Goal: Task Accomplishment & Management: Manage account settings

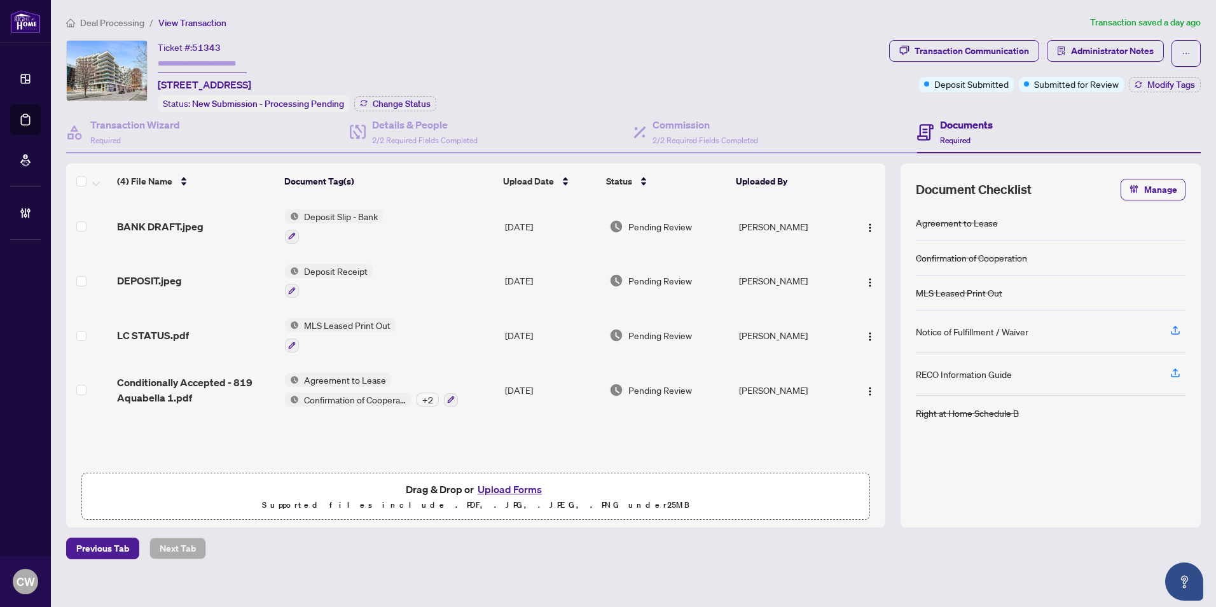
click at [160, 282] on span "DEPOSIT.jpeg" at bounding box center [149, 280] width 65 height 15
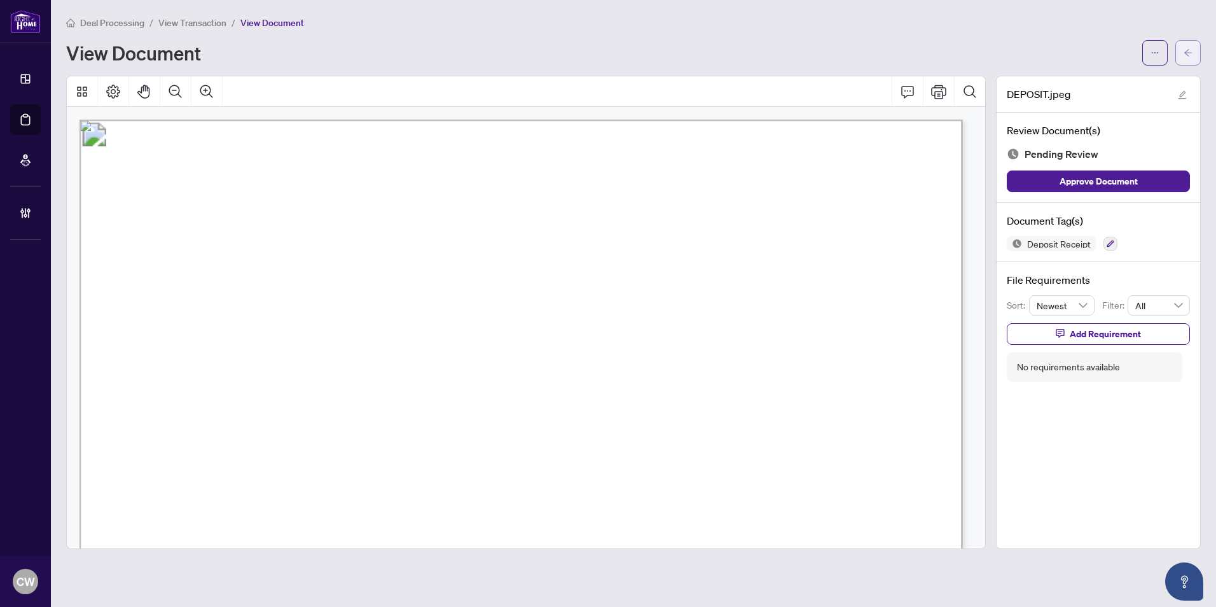
click at [1186, 59] on span "button" at bounding box center [1187, 53] width 9 height 20
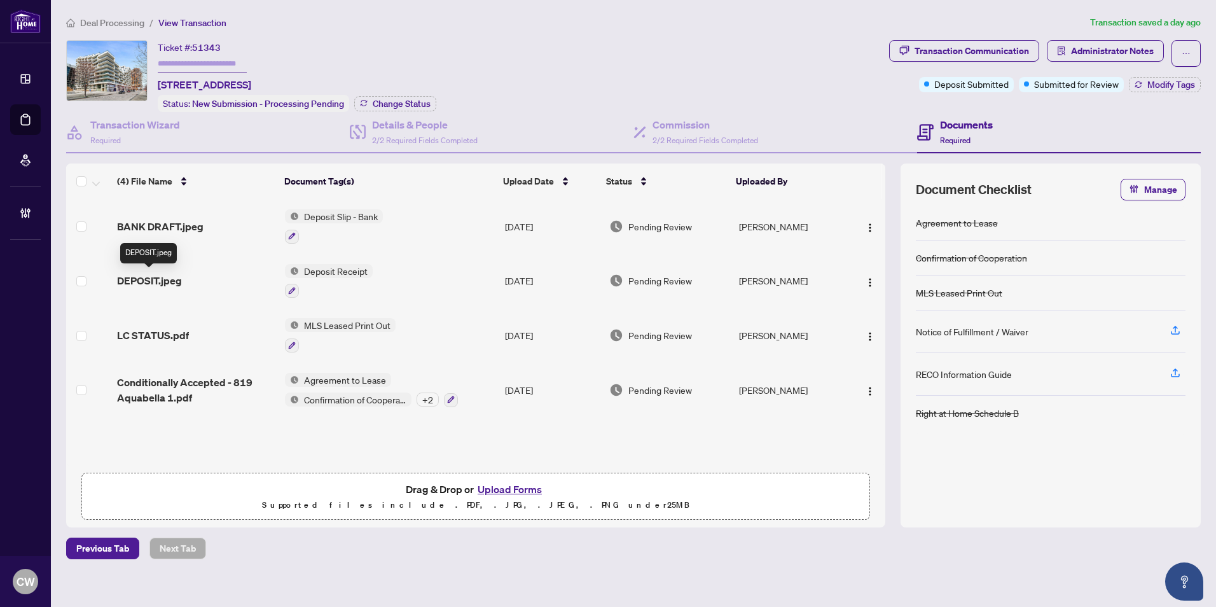
click at [132, 279] on span "DEPOSIT.jpeg" at bounding box center [149, 280] width 65 height 15
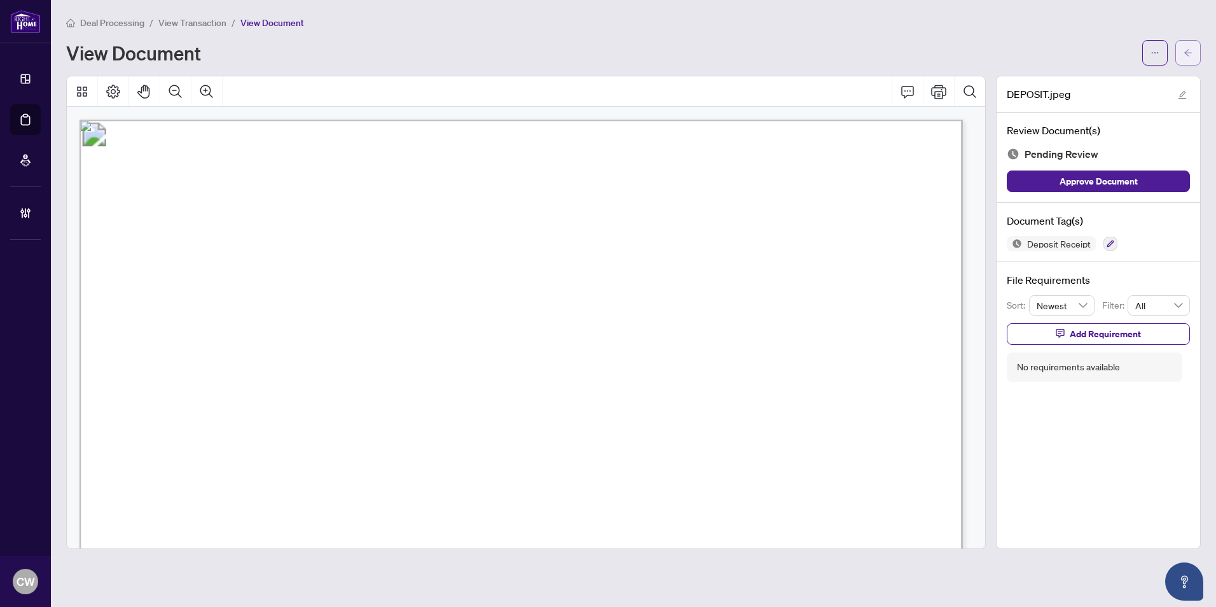
click at [1186, 48] on icon "arrow-left" at bounding box center [1187, 52] width 9 height 9
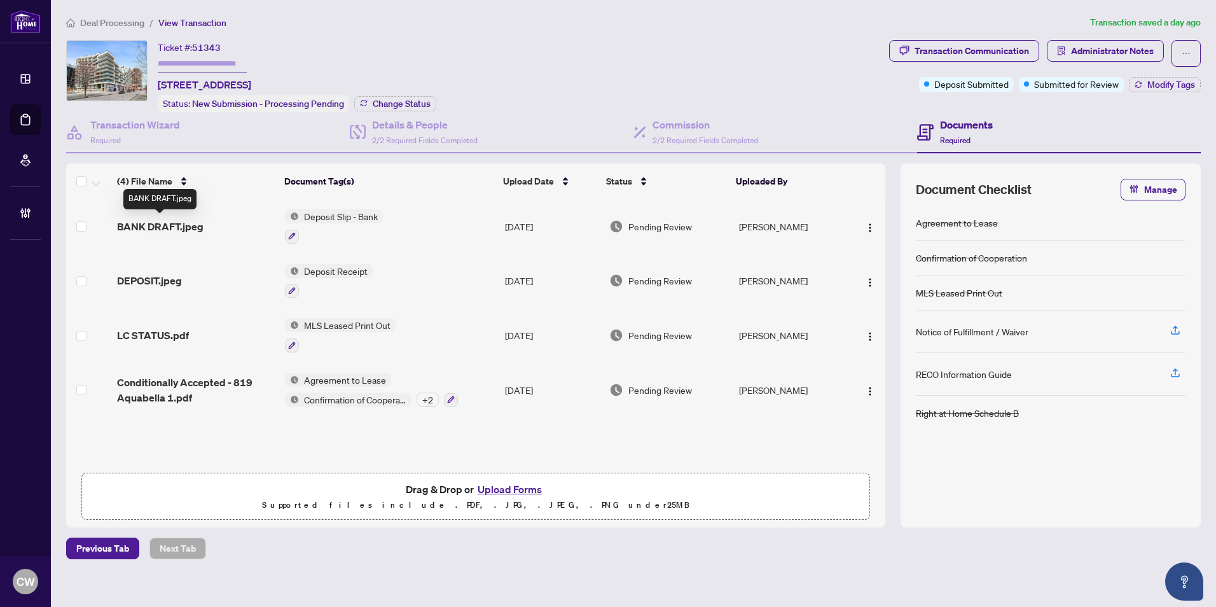
click at [186, 226] on span "BANK DRAFT.jpeg" at bounding box center [160, 226] width 86 height 15
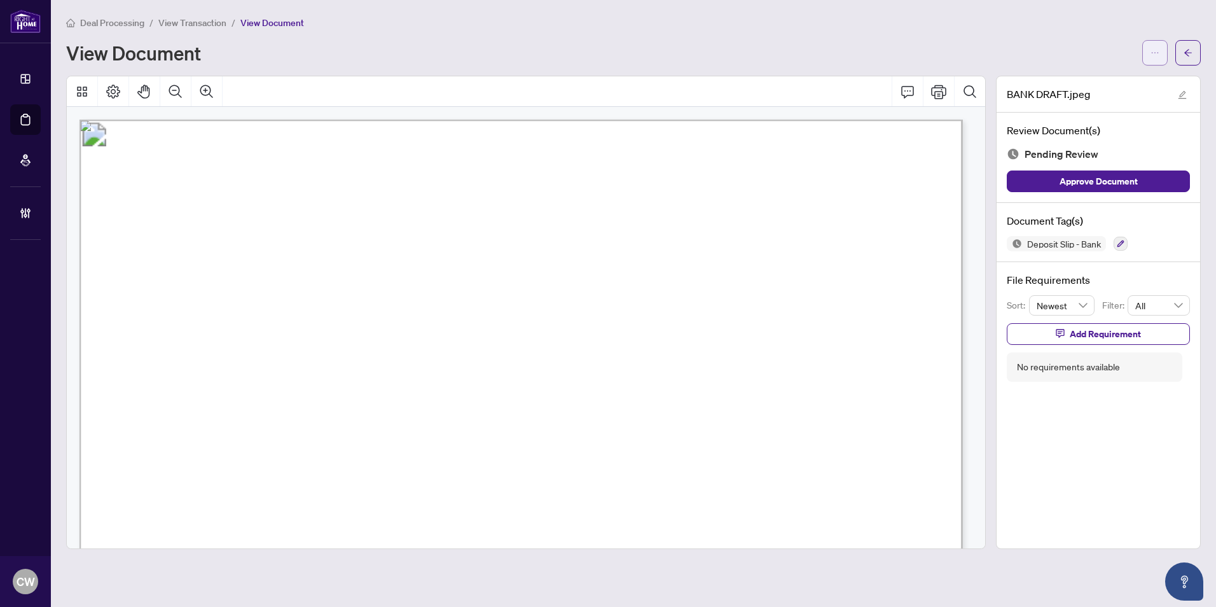
click at [1150, 55] on icon "ellipsis" at bounding box center [1154, 52] width 9 height 9
click at [1100, 86] on span "Download" at bounding box center [1109, 80] width 97 height 14
click at [1190, 53] on div "Please wait while we download your file(s)... Do not close or refresh the brows…" at bounding box center [608, 303] width 1216 height 607
click at [1187, 52] on icon "arrow-left" at bounding box center [1187, 52] width 9 height 9
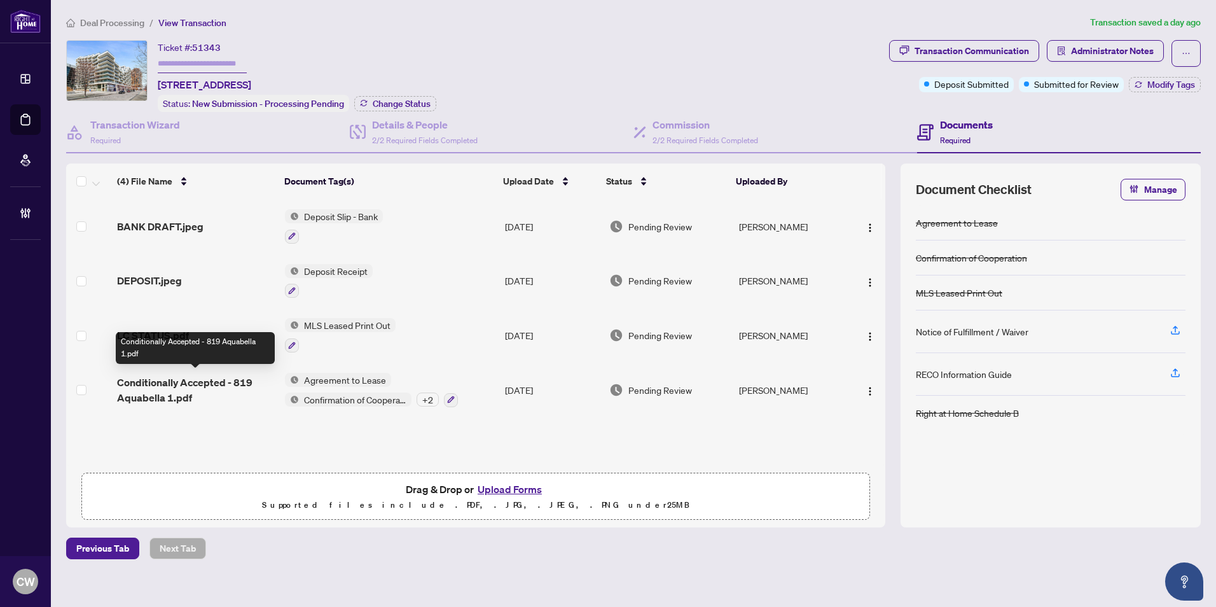
click at [166, 380] on span "Conditionally Accepted - 819 Aquabella 1.pdf" at bounding box center [196, 390] width 158 height 31
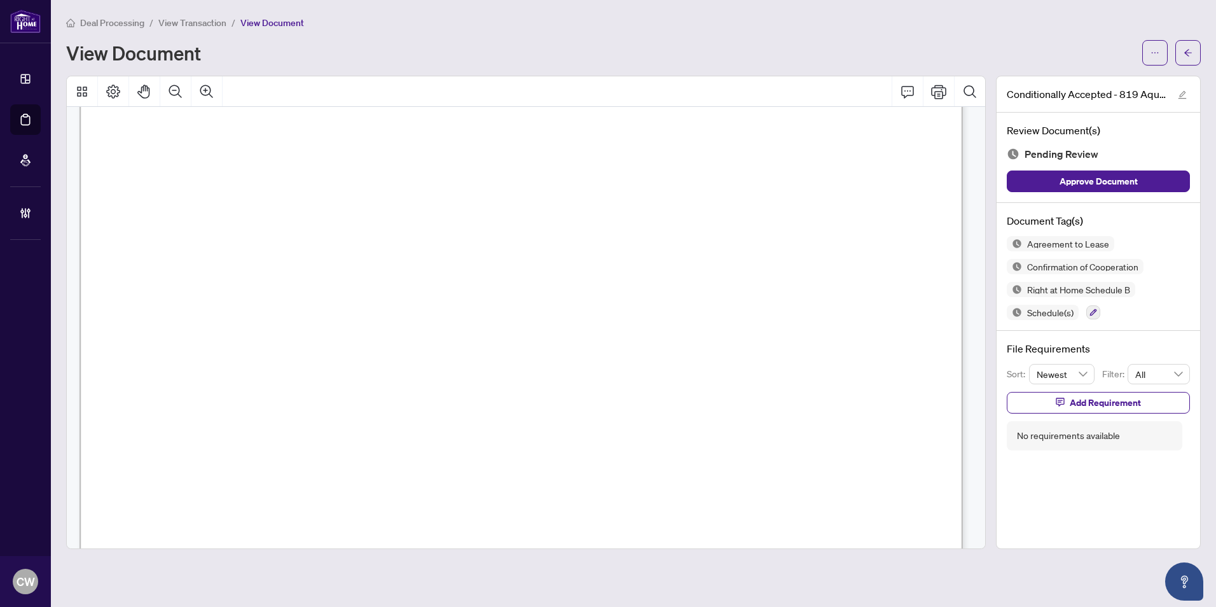
scroll to position [254, 0]
click at [1185, 50] on icon "arrow-left" at bounding box center [1187, 52] width 9 height 9
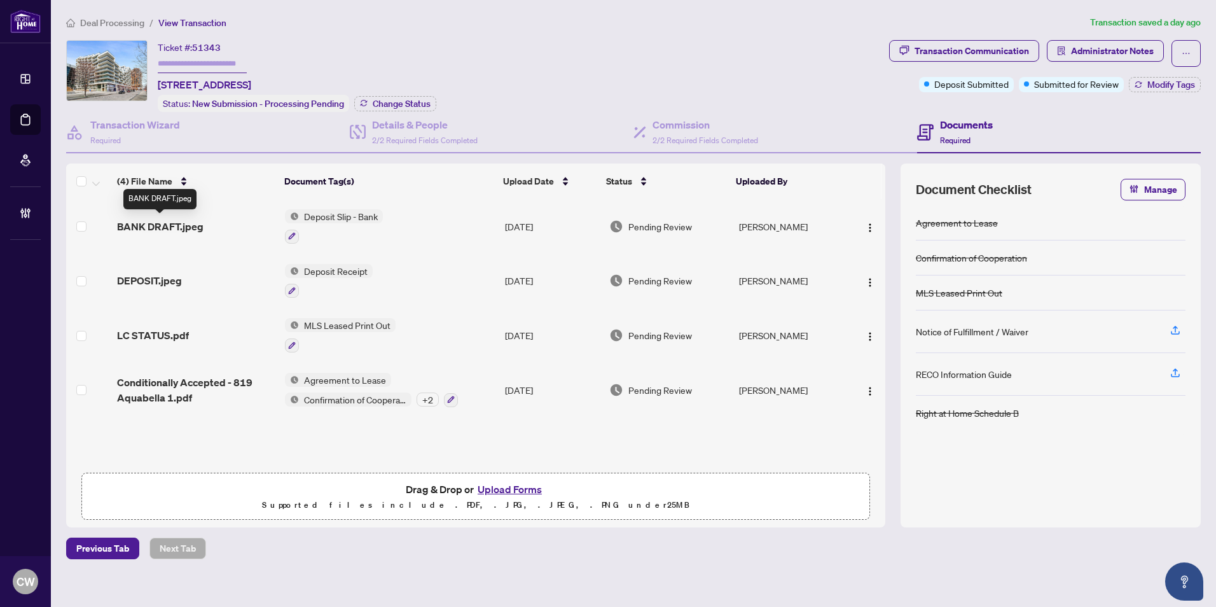
click at [181, 223] on span "BANK DRAFT.jpeg" at bounding box center [160, 226] width 86 height 15
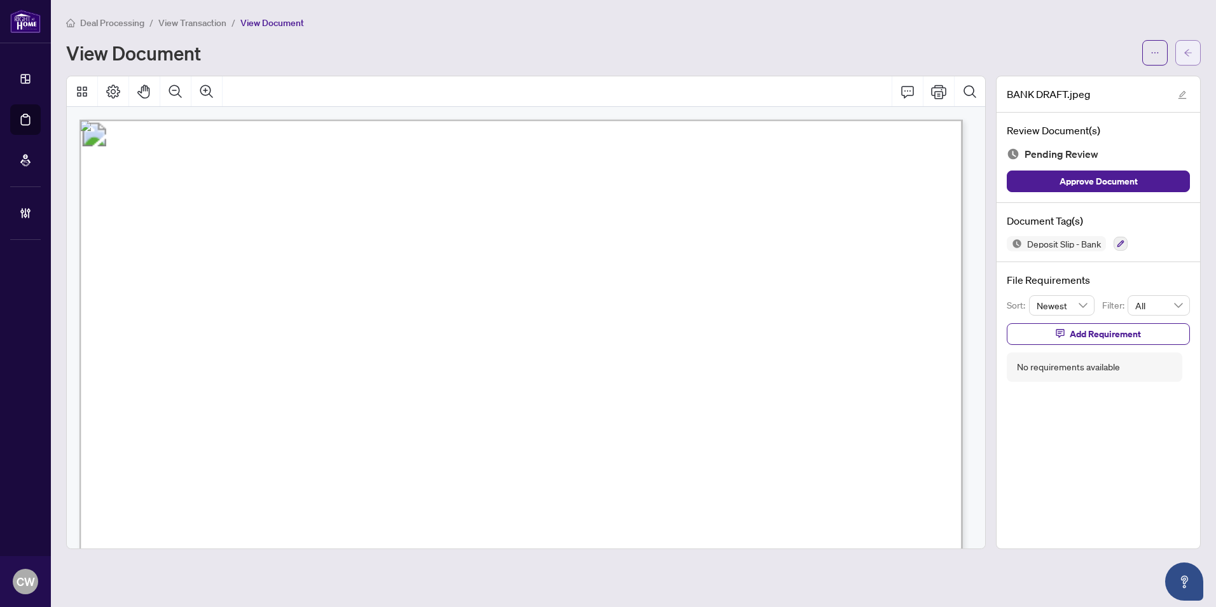
click at [1195, 46] on button "button" at bounding box center [1187, 52] width 25 height 25
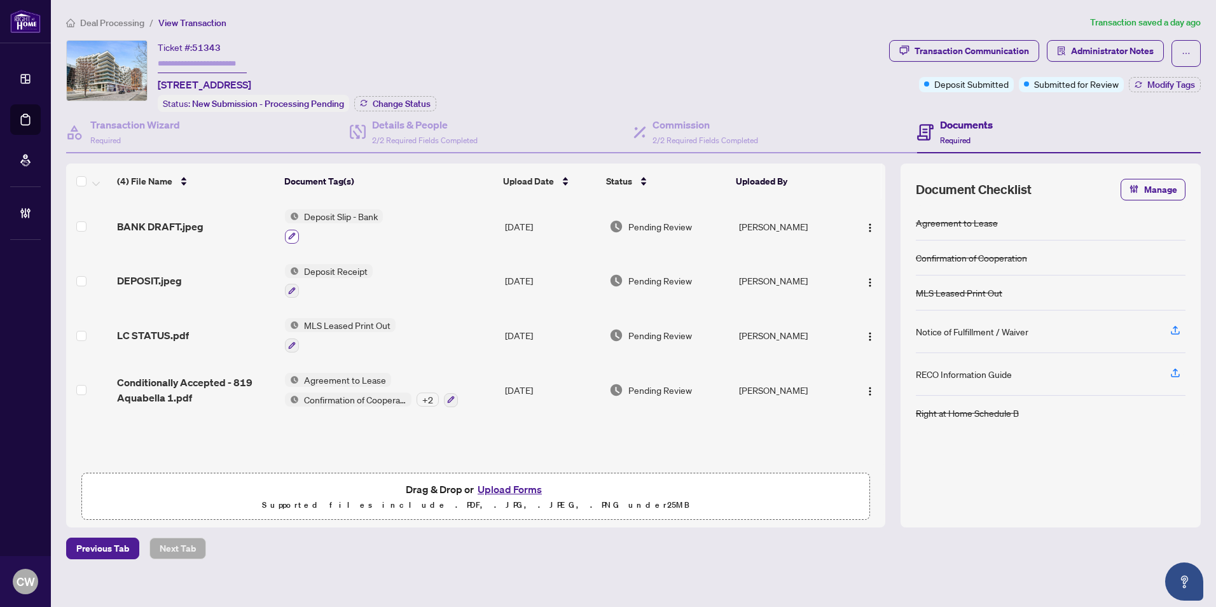
click at [294, 230] on button "button" at bounding box center [292, 237] width 14 height 14
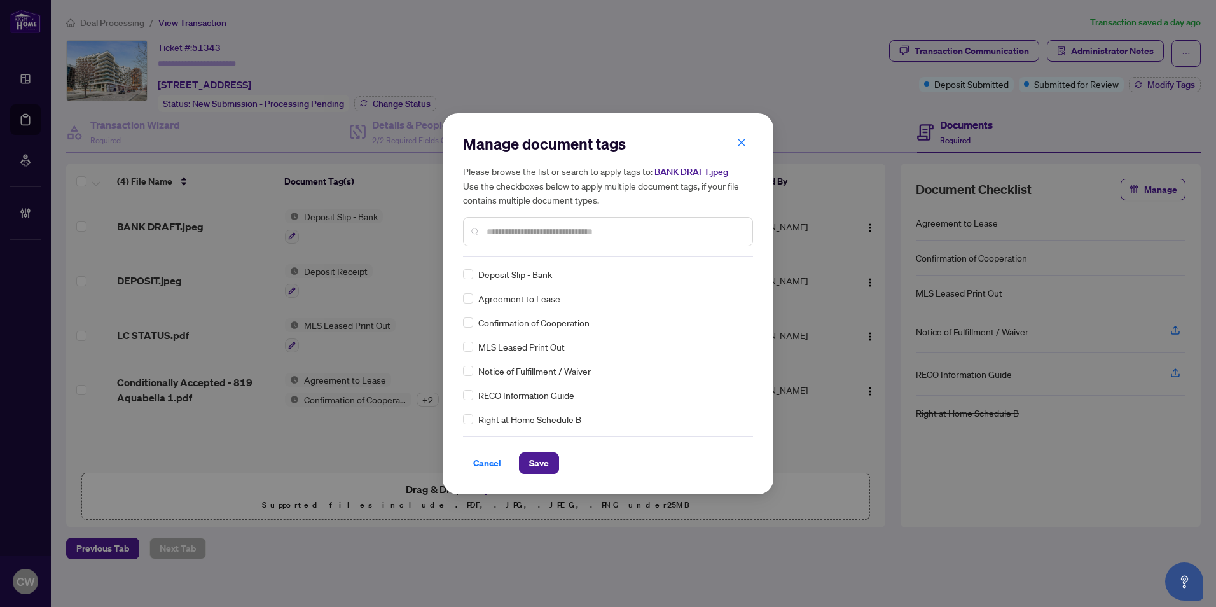
click at [511, 227] on input "text" at bounding box center [614, 231] width 256 height 14
type input "*******"
click at [727, 270] on img at bounding box center [726, 274] width 13 height 13
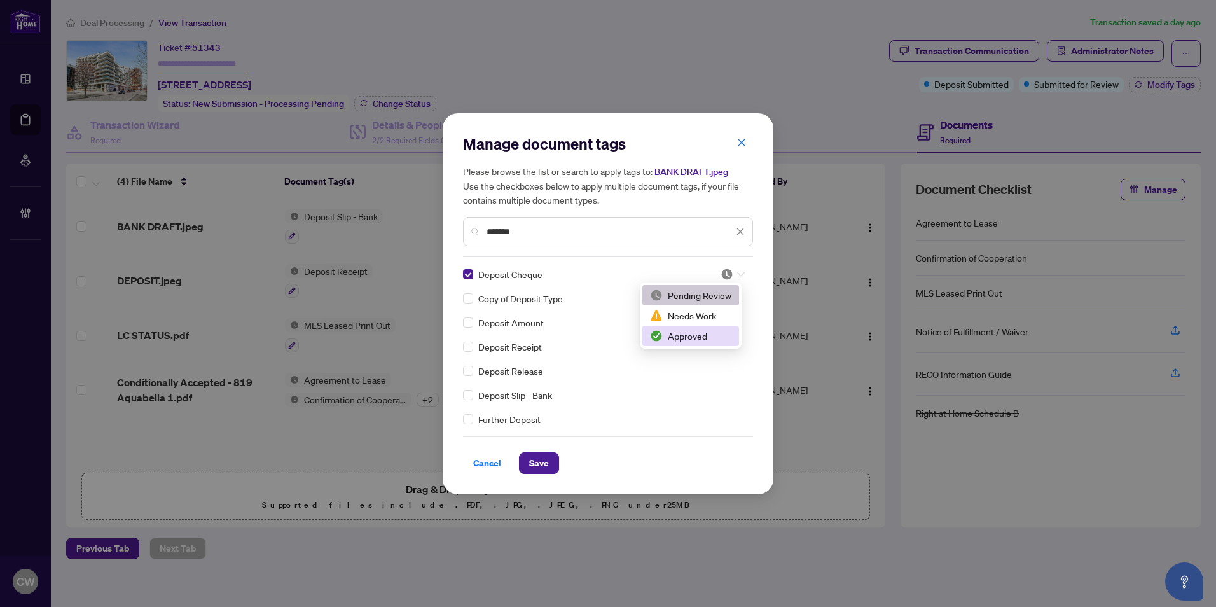
click at [716, 333] on div "Approved" at bounding box center [690, 336] width 81 height 14
click at [538, 460] on span "Save" at bounding box center [539, 463] width 20 height 20
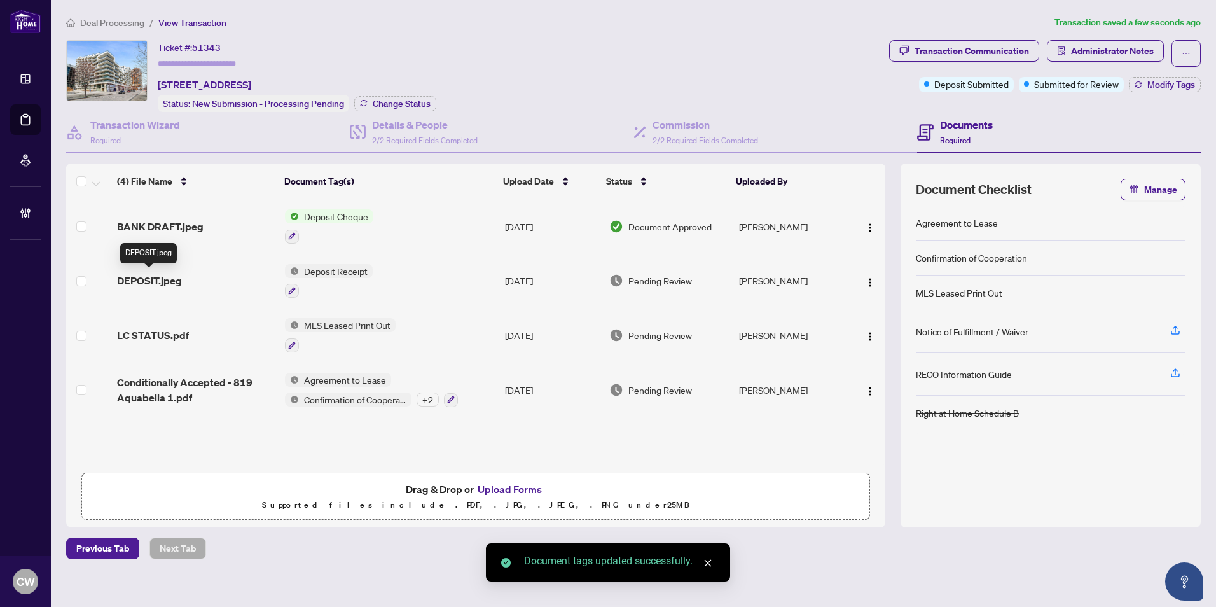
click at [164, 280] on span "DEPOSIT.jpeg" at bounding box center [149, 280] width 65 height 15
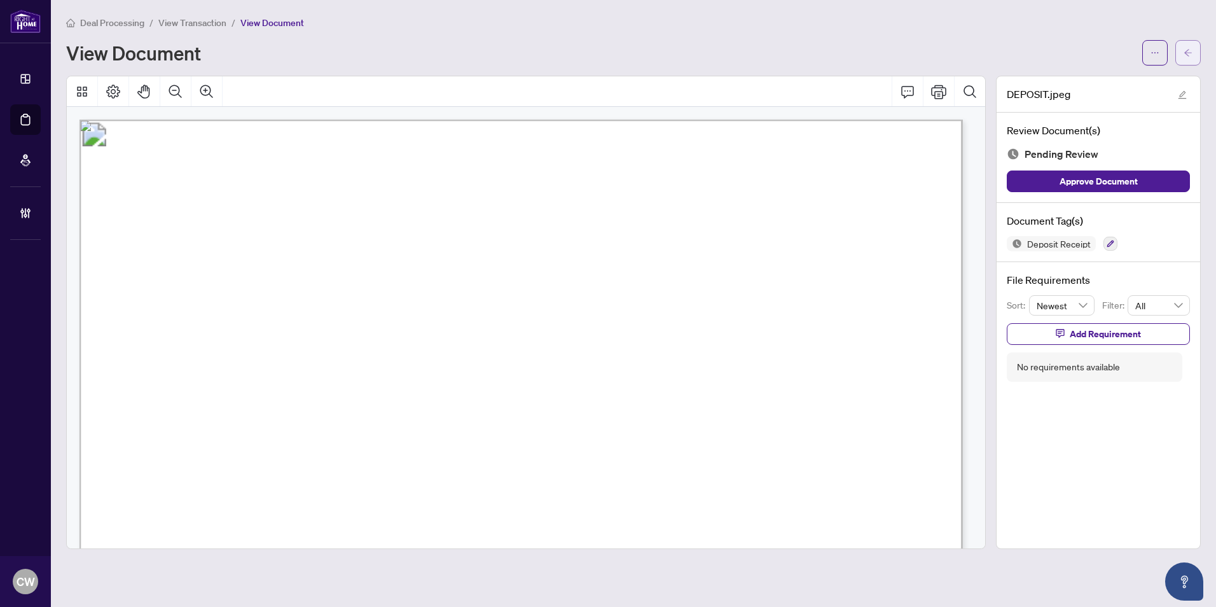
click at [1190, 50] on icon "arrow-left" at bounding box center [1187, 52] width 9 height 9
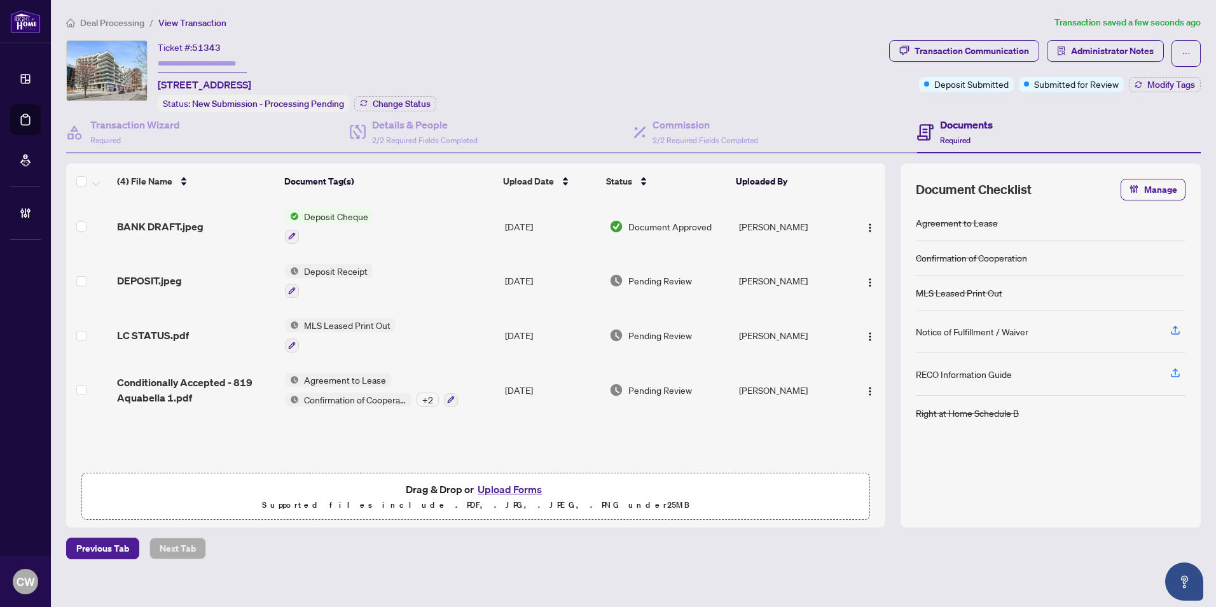
click at [176, 283] on span "DEPOSIT.jpeg" at bounding box center [149, 280] width 65 height 15
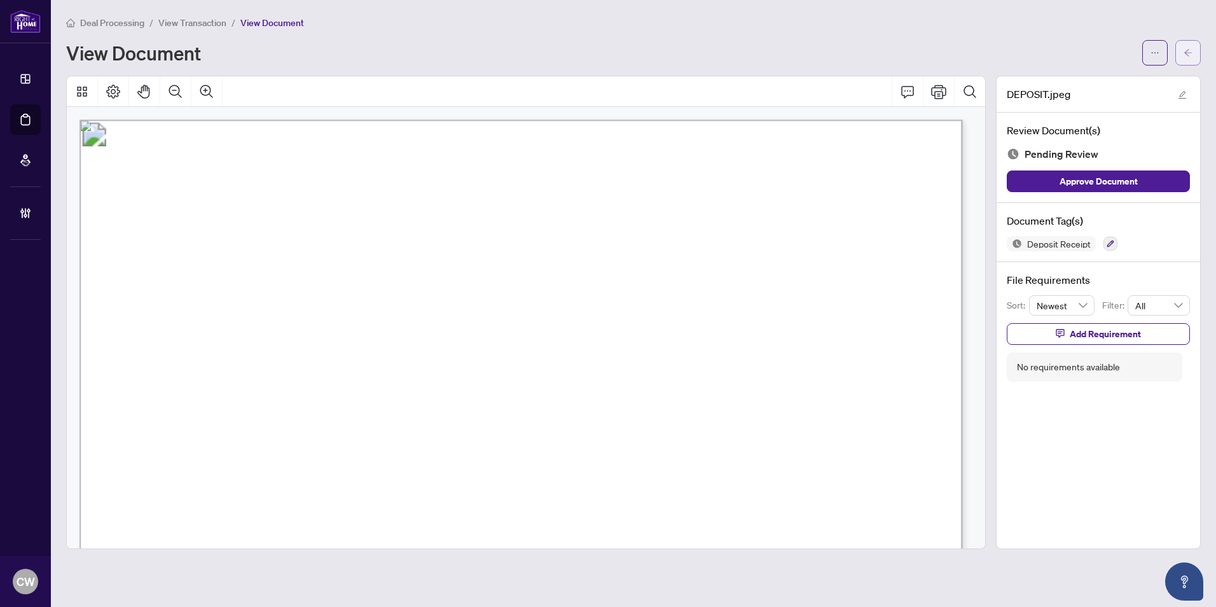
click at [1191, 45] on span "button" at bounding box center [1187, 53] width 9 height 20
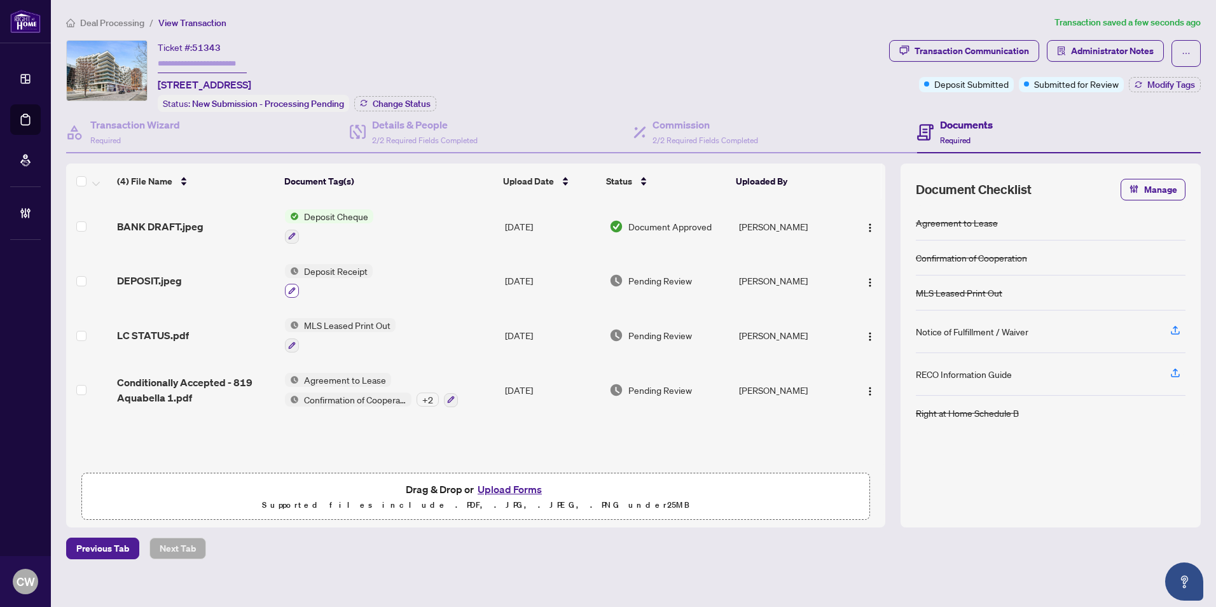
click at [294, 287] on icon "button" at bounding box center [292, 291] width 8 height 8
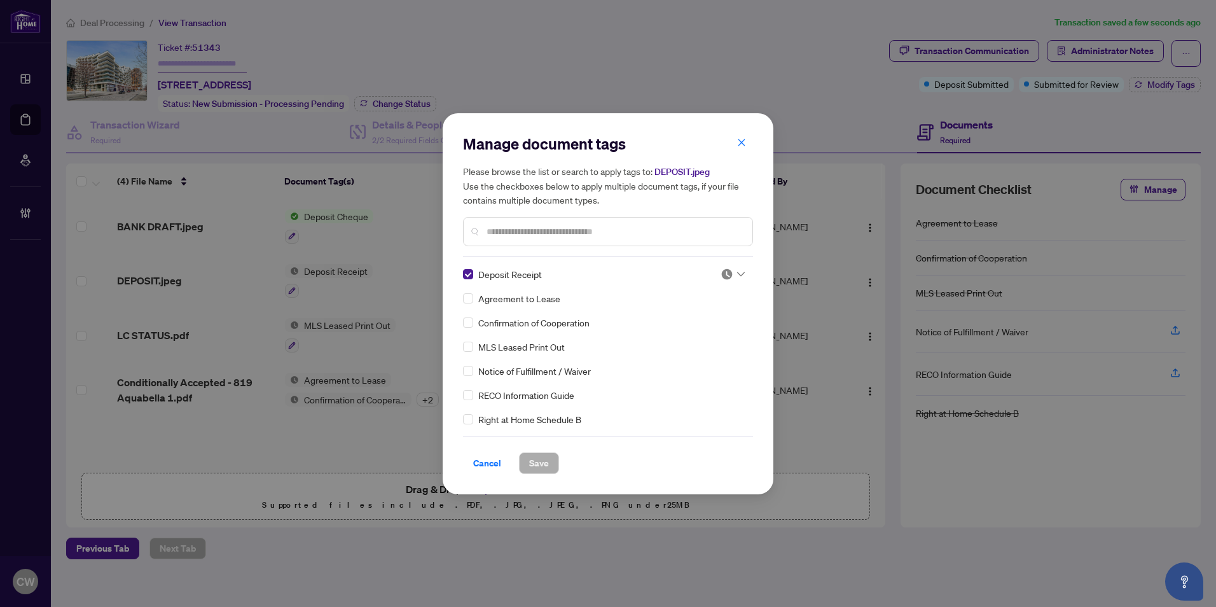
click at [544, 254] on div "Manage document tags Please browse the list or search to apply tags to: DEPOSIT…" at bounding box center [608, 195] width 290 height 123
click at [497, 231] on input "text" at bounding box center [614, 231] width 256 height 14
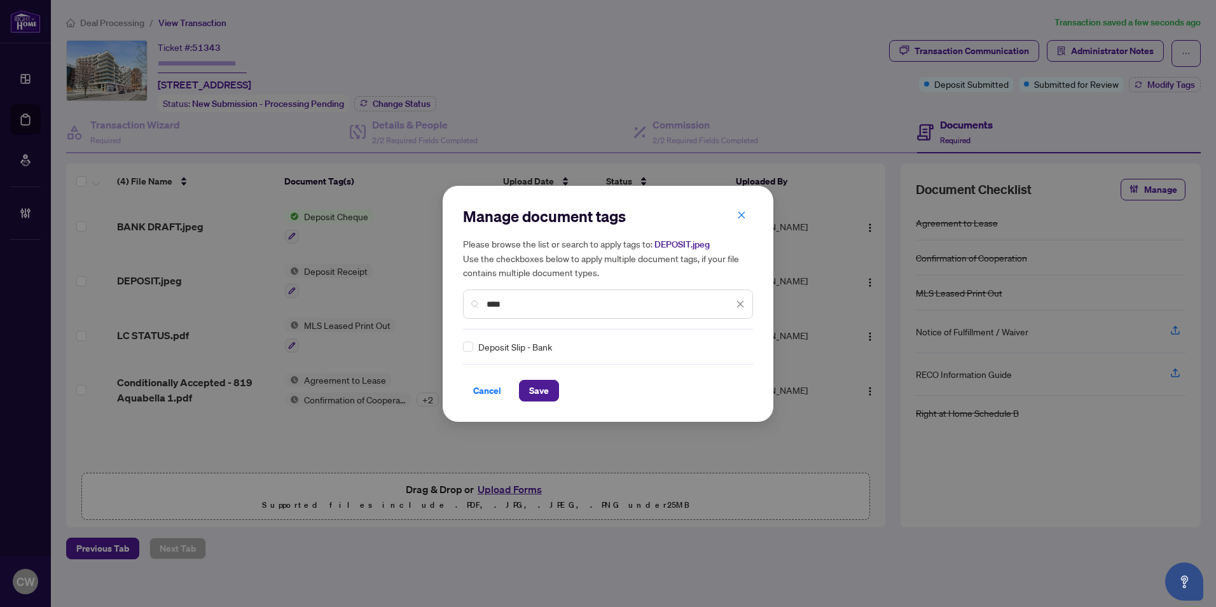
type input "****"
click at [737, 347] on icon at bounding box center [741, 346] width 8 height 5
click at [702, 410] on div "Approved" at bounding box center [690, 408] width 81 height 14
click at [540, 387] on span "Save" at bounding box center [539, 390] width 20 height 20
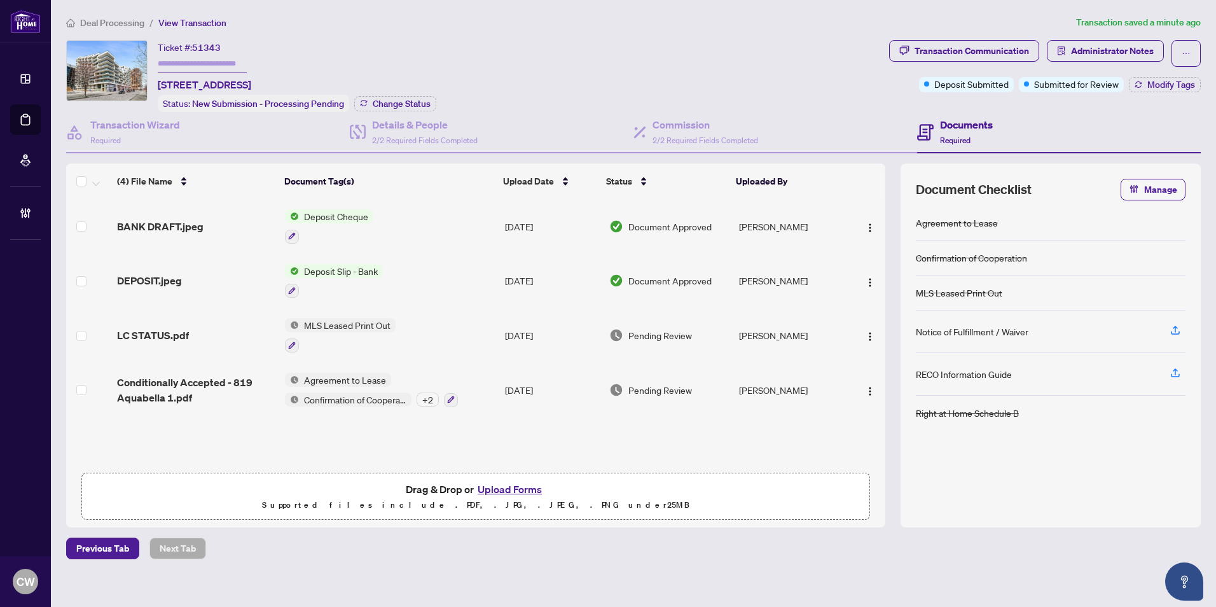
click at [500, 485] on button "Upload Forms" at bounding box center [510, 489] width 72 height 17
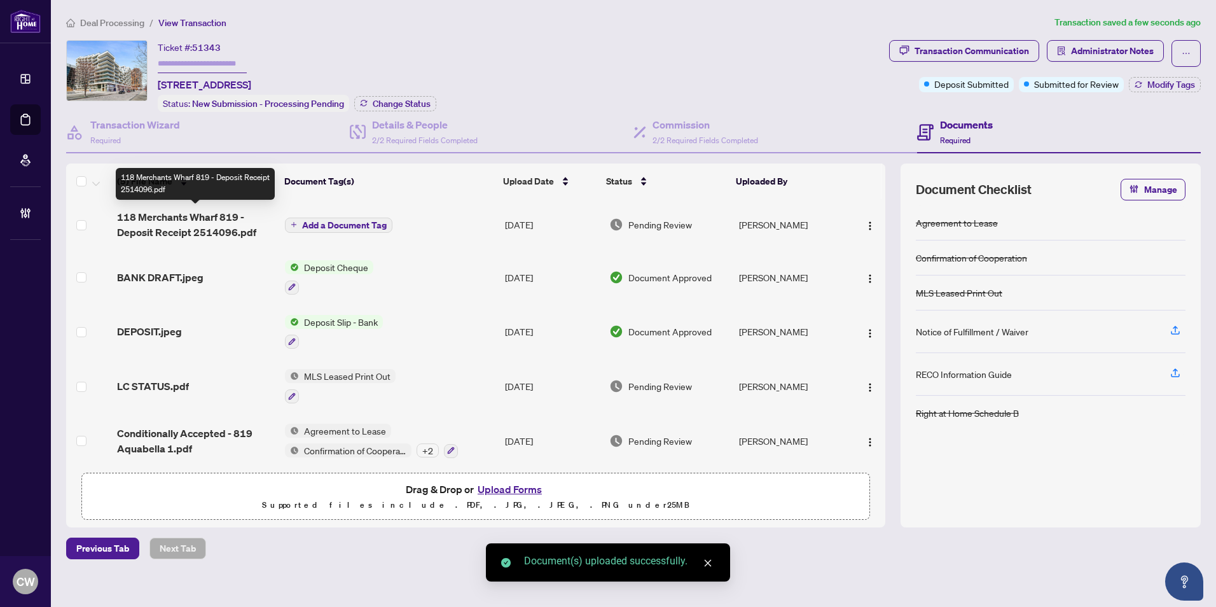
click at [195, 227] on span "118 Merchants Wharf 819 - Deposit Receipt 2514096.pdf" at bounding box center [196, 224] width 158 height 31
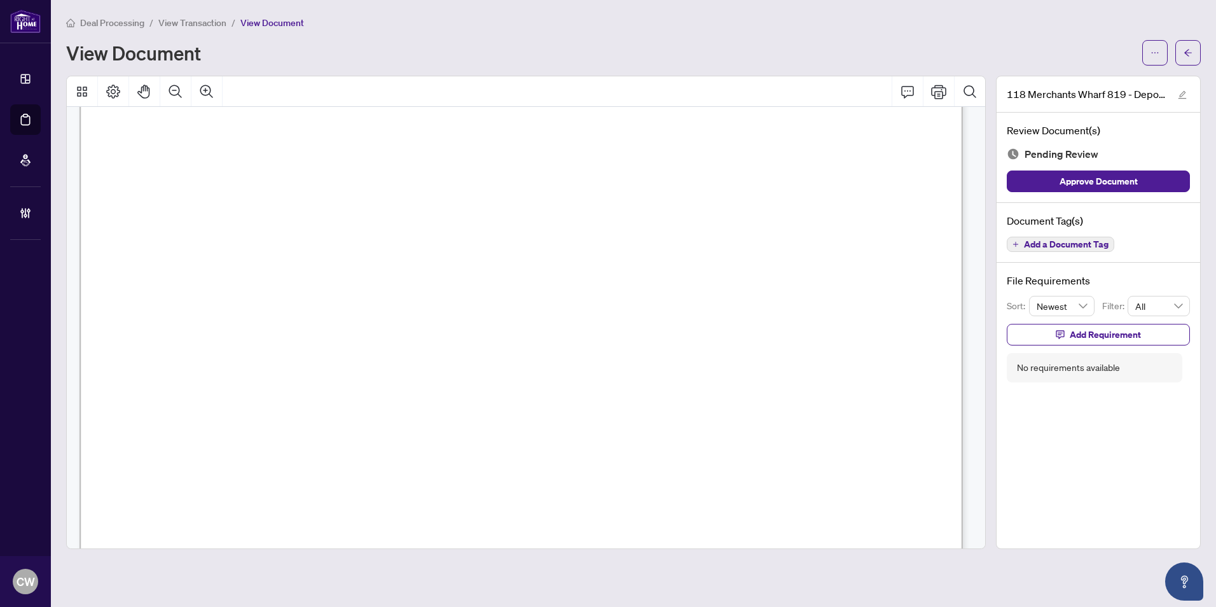
scroll to position [445, 0]
click at [1194, 50] on button "button" at bounding box center [1187, 52] width 25 height 25
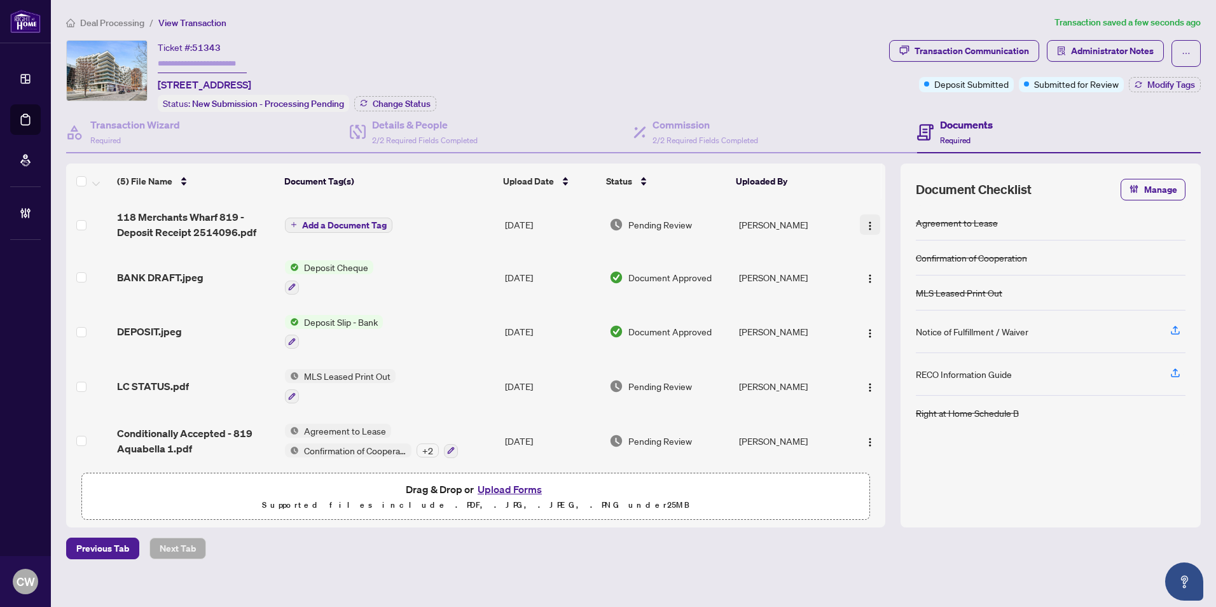
click at [869, 223] on img "button" at bounding box center [870, 226] width 10 height 10
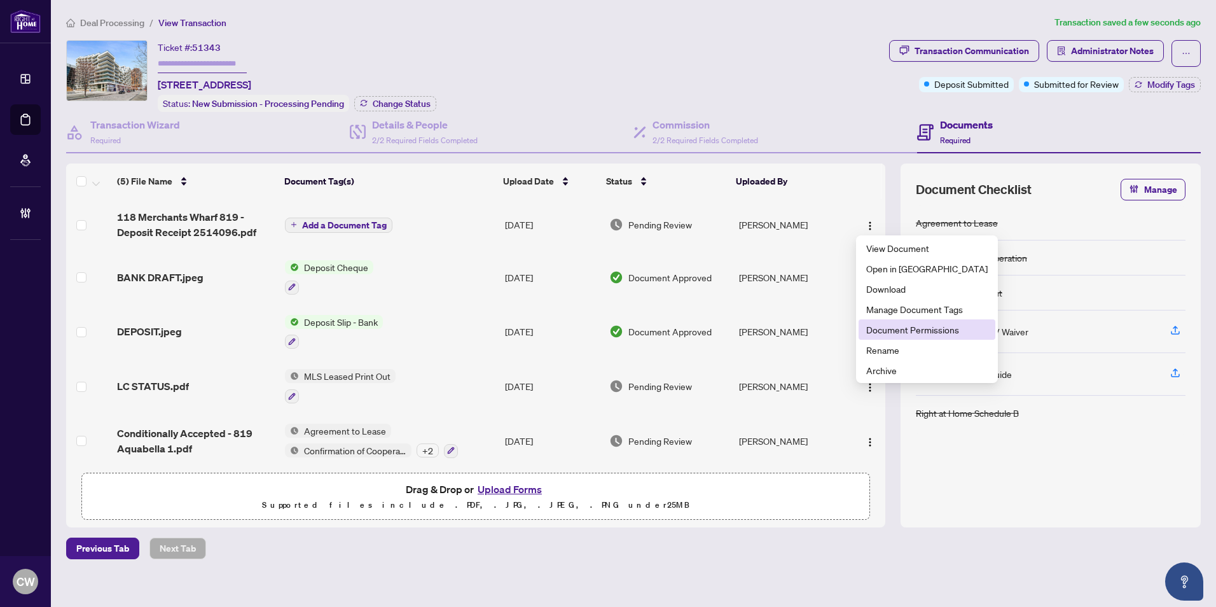
click at [907, 334] on span "Document Permissions" at bounding box center [926, 329] width 121 height 14
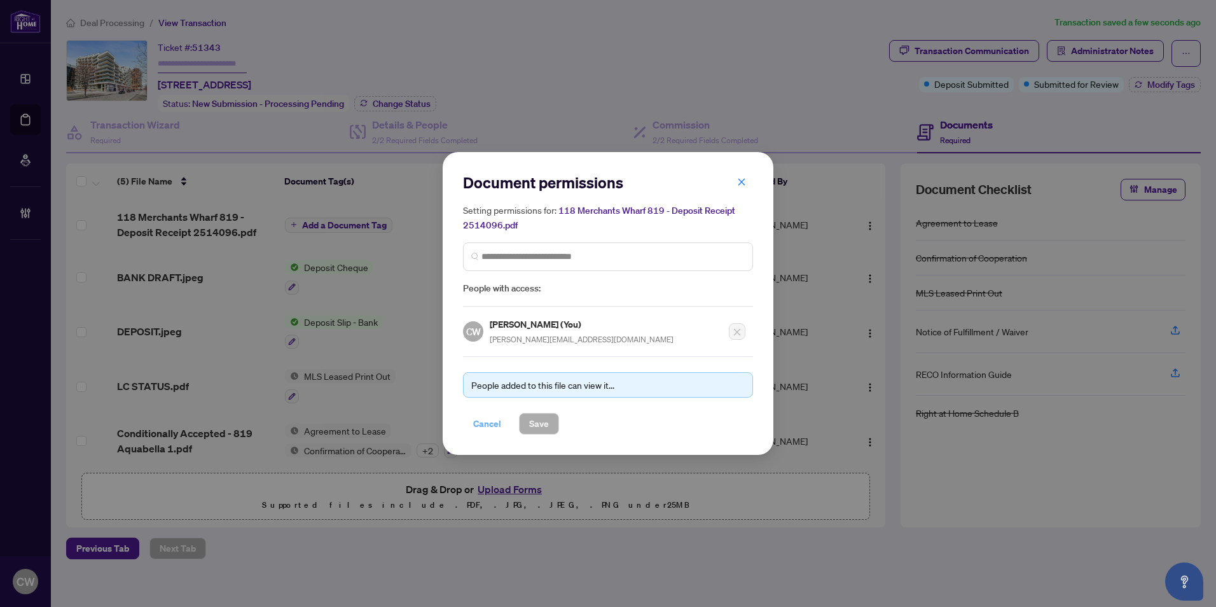
click at [495, 423] on span "Cancel" at bounding box center [487, 423] width 28 height 20
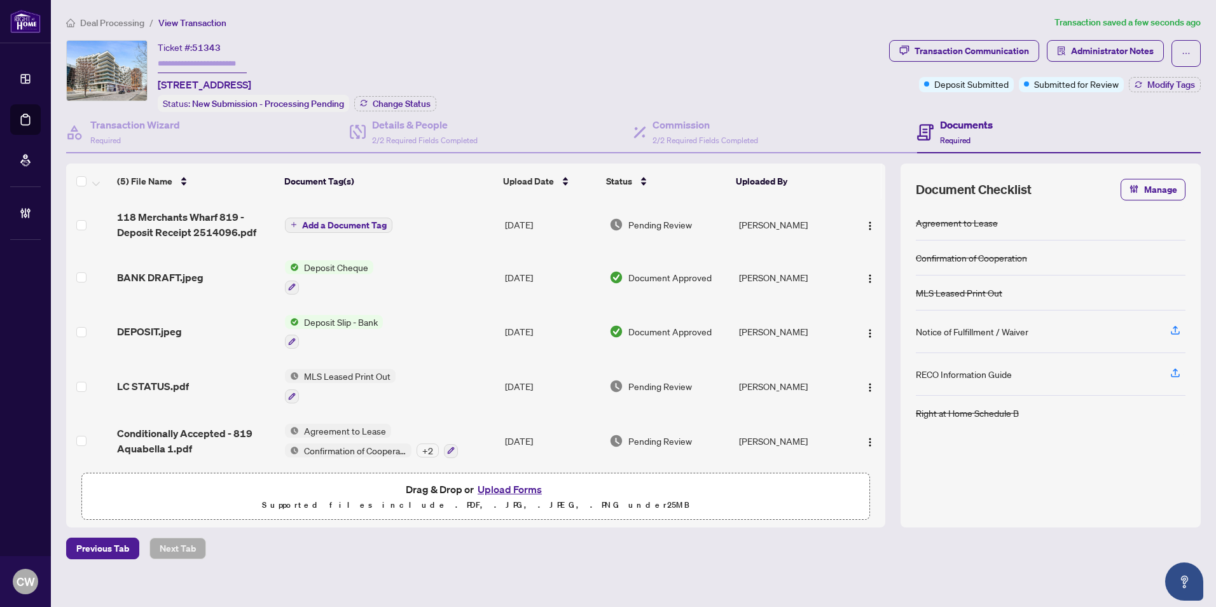
click at [338, 229] on button "Add a Document Tag" at bounding box center [338, 224] width 107 height 15
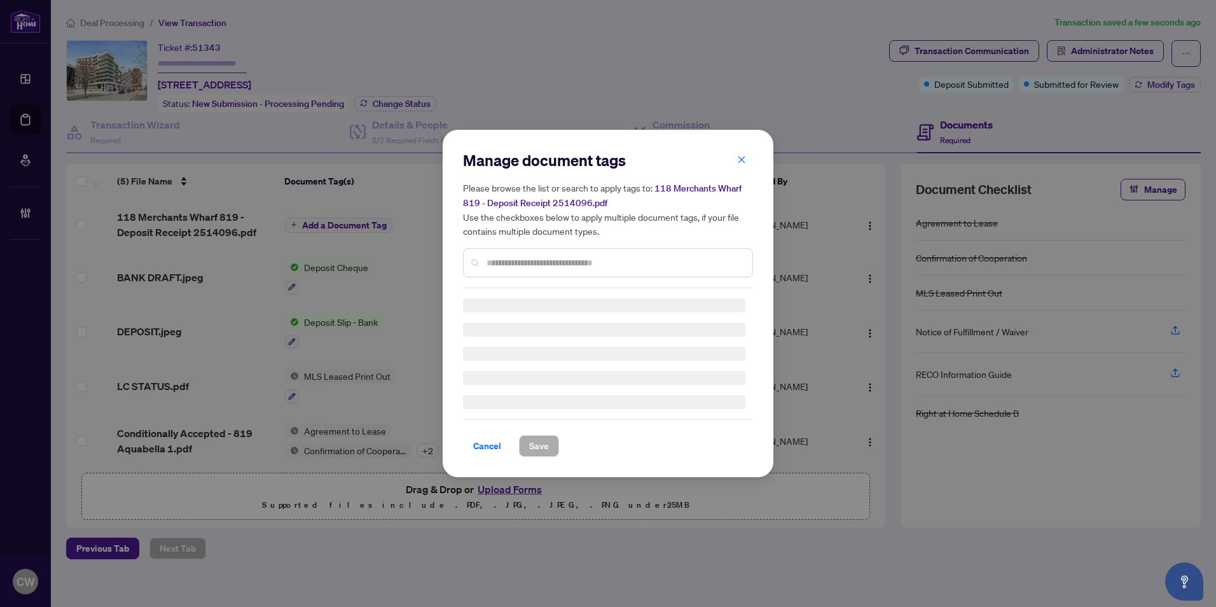
click at [544, 259] on div "Manage document tags Please browse the list or search to apply tags to: 118 Mer…" at bounding box center [608, 219] width 290 height 138
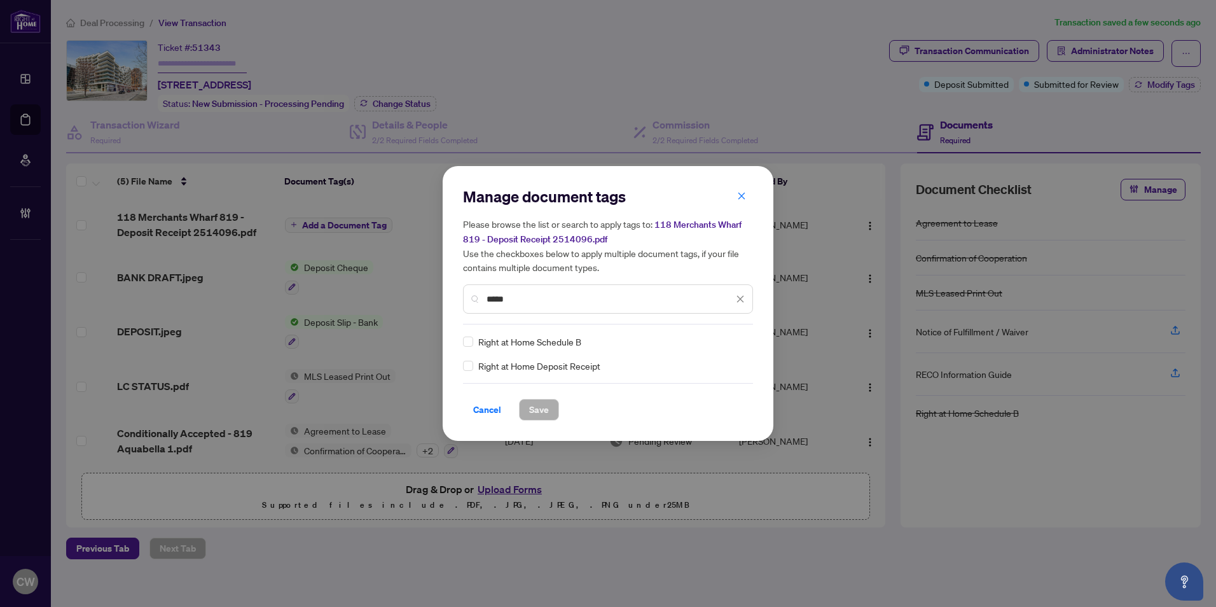
type input "*****"
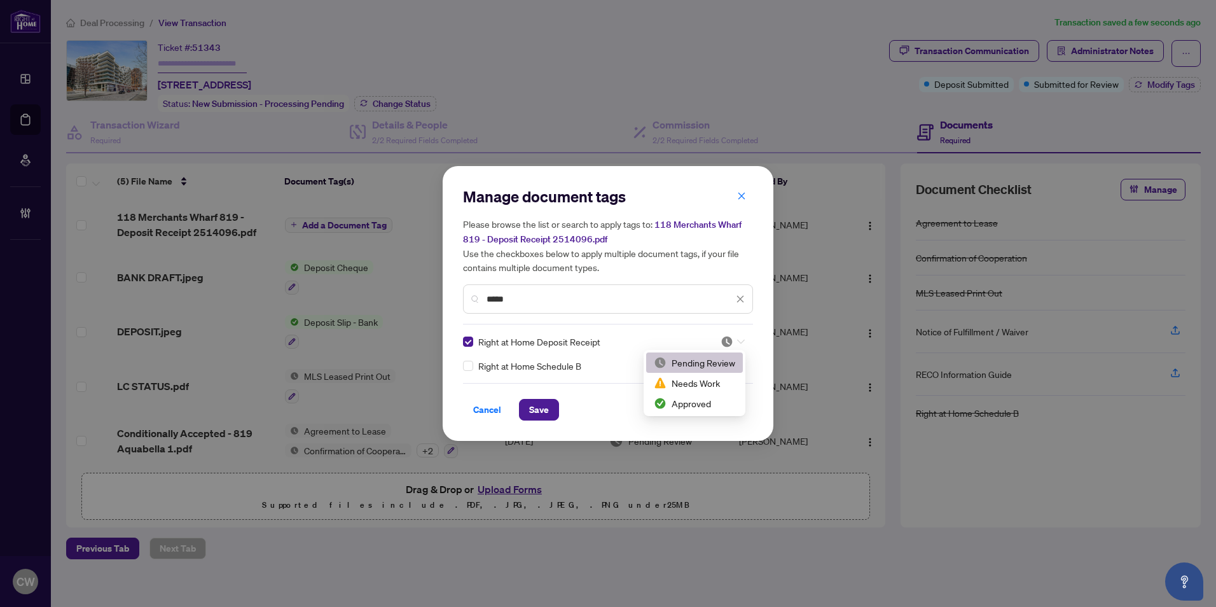
drag, startPoint x: 731, startPoint y: 341, endPoint x: 712, endPoint y: 382, distance: 44.4
click at [730, 341] on img at bounding box center [726, 341] width 13 height 13
click at [712, 413] on div "2 3 Pending Review Needs Work Approved" at bounding box center [695, 383] width 102 height 66
drag, startPoint x: 700, startPoint y: 405, endPoint x: 582, endPoint y: 416, distance: 118.1
click at [699, 405] on div "Approved" at bounding box center [694, 403] width 81 height 14
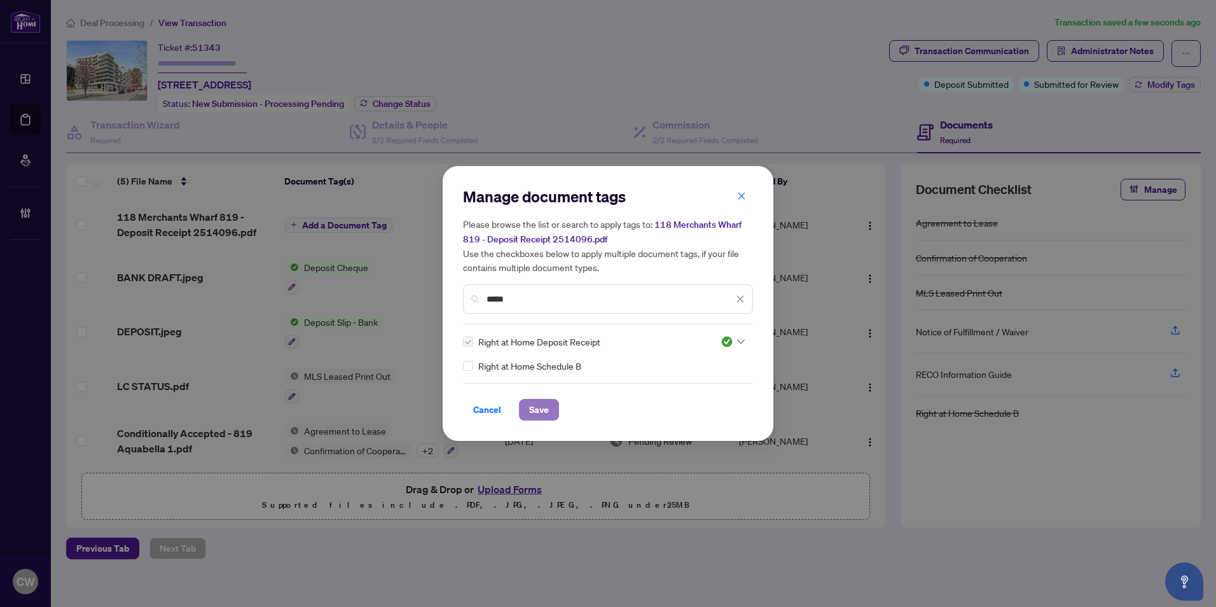
click at [532, 404] on span "Save" at bounding box center [539, 409] width 20 height 20
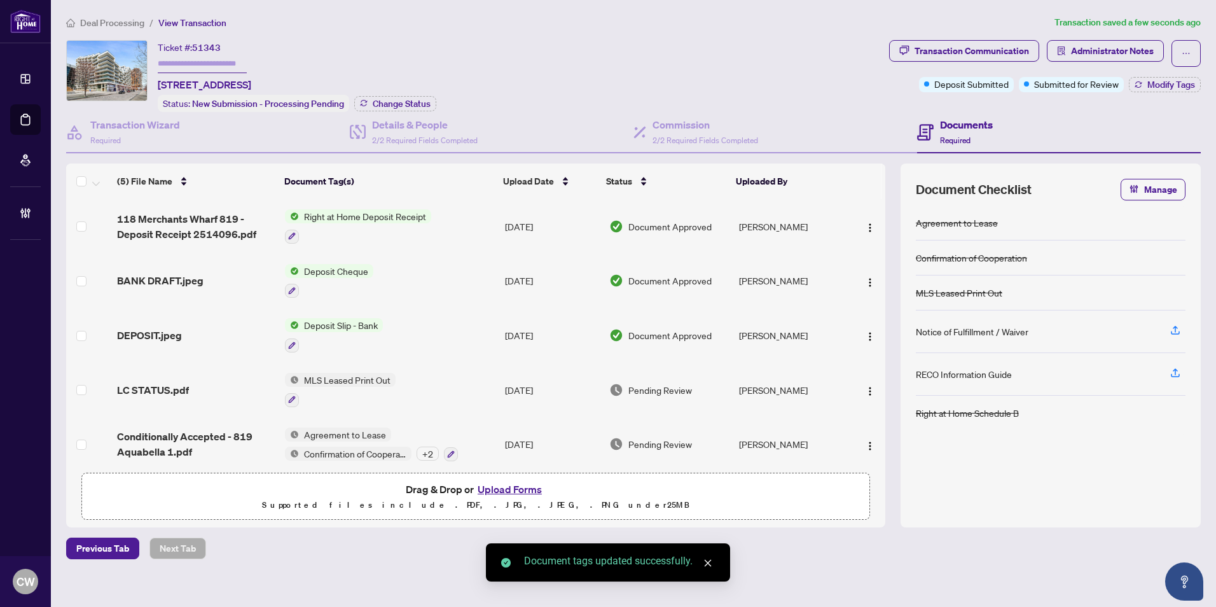
click at [869, 223] on img "button" at bounding box center [870, 228] width 10 height 10
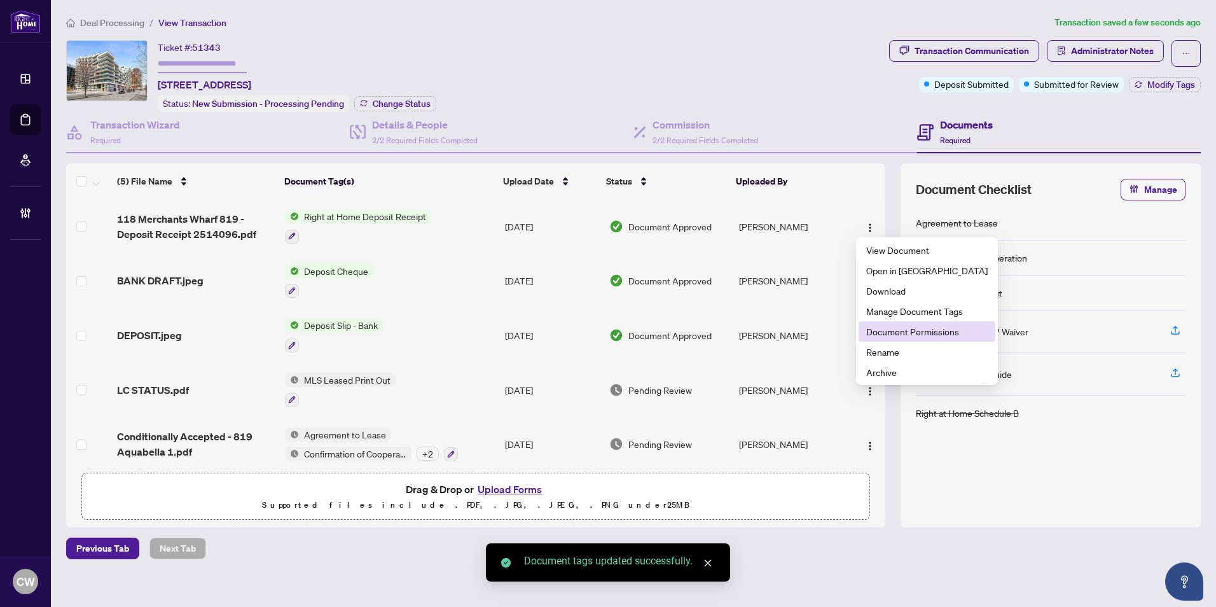
click at [931, 327] on span "Document Permissions" at bounding box center [926, 331] width 121 height 14
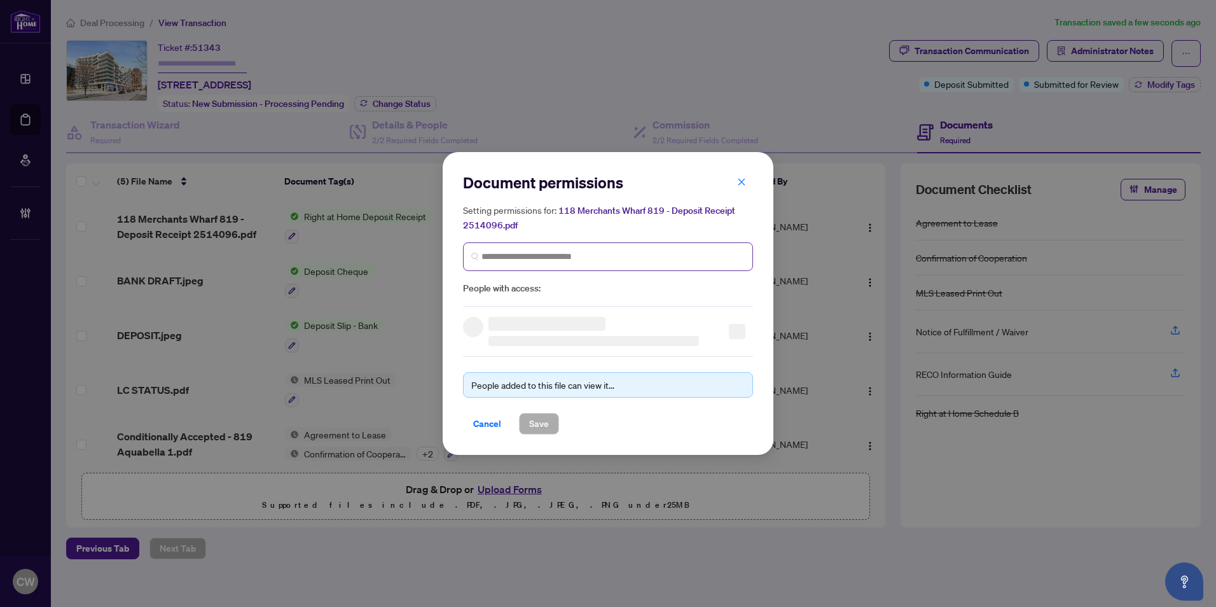
click at [592, 247] on span at bounding box center [608, 256] width 290 height 29
click at [588, 256] on input "search" at bounding box center [612, 256] width 263 height 13
paste input "**********"
type input "**********"
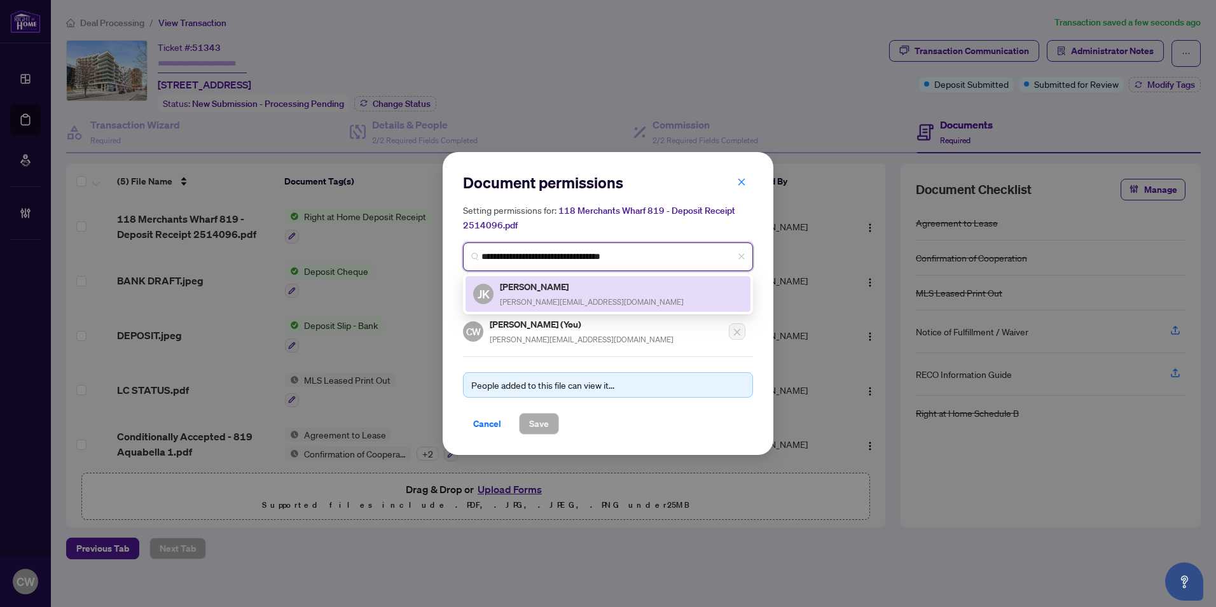
click at [532, 294] on div "Jessica Kee jessicakee.sales@gmail.com" at bounding box center [592, 293] width 184 height 29
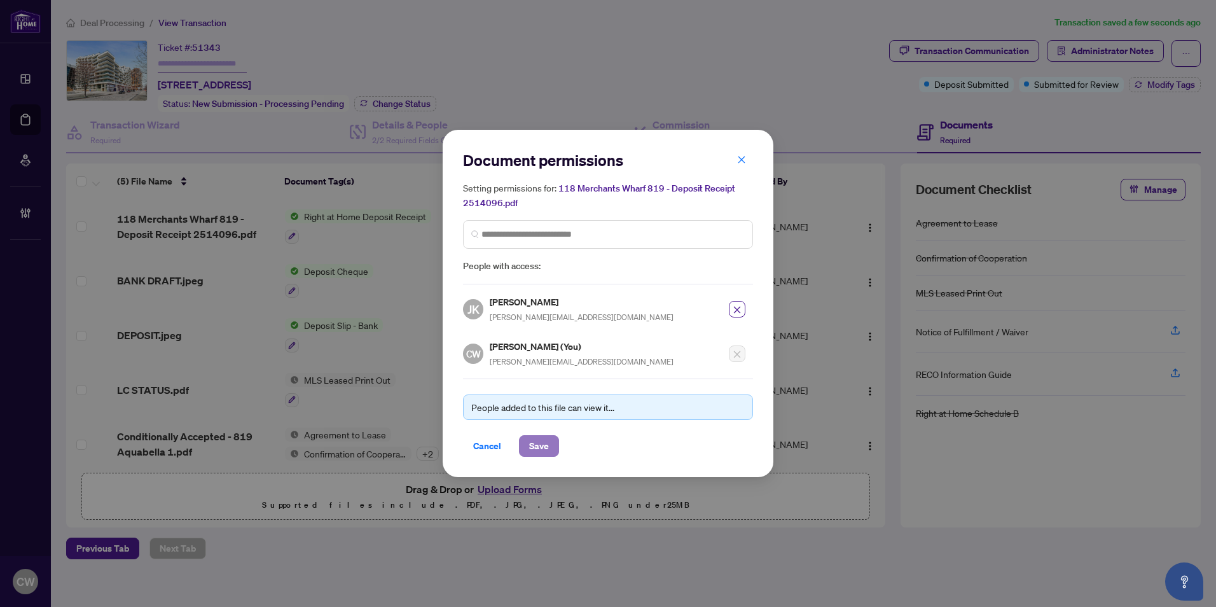
click at [541, 442] on span "Save" at bounding box center [539, 446] width 20 height 20
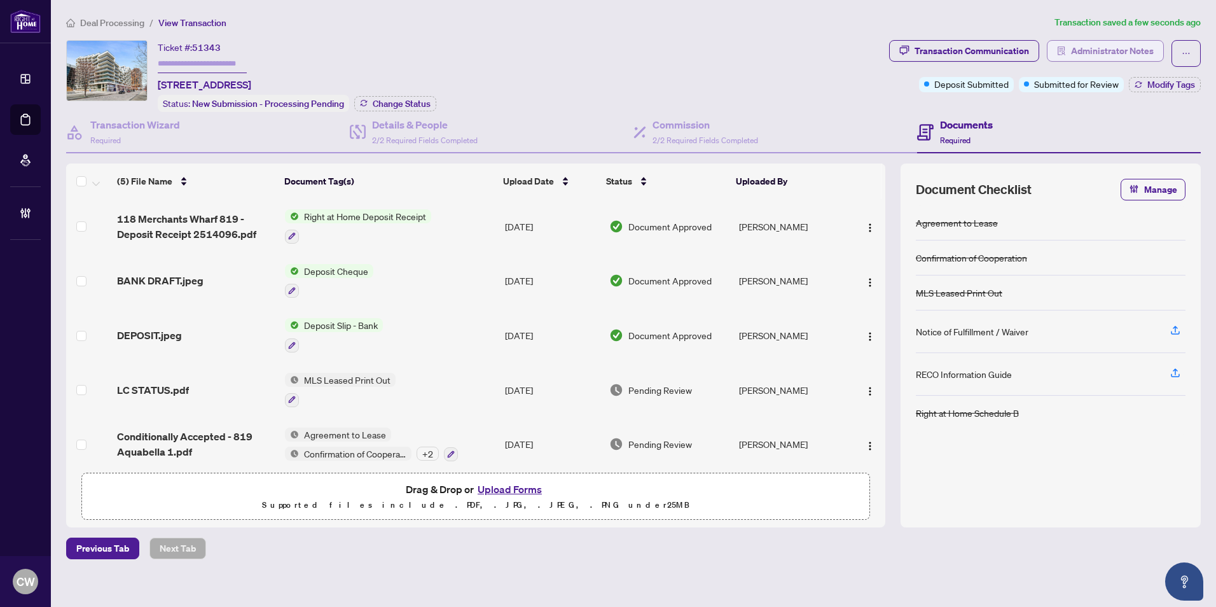
click at [1143, 52] on span "Administrator Notes" at bounding box center [1112, 51] width 83 height 20
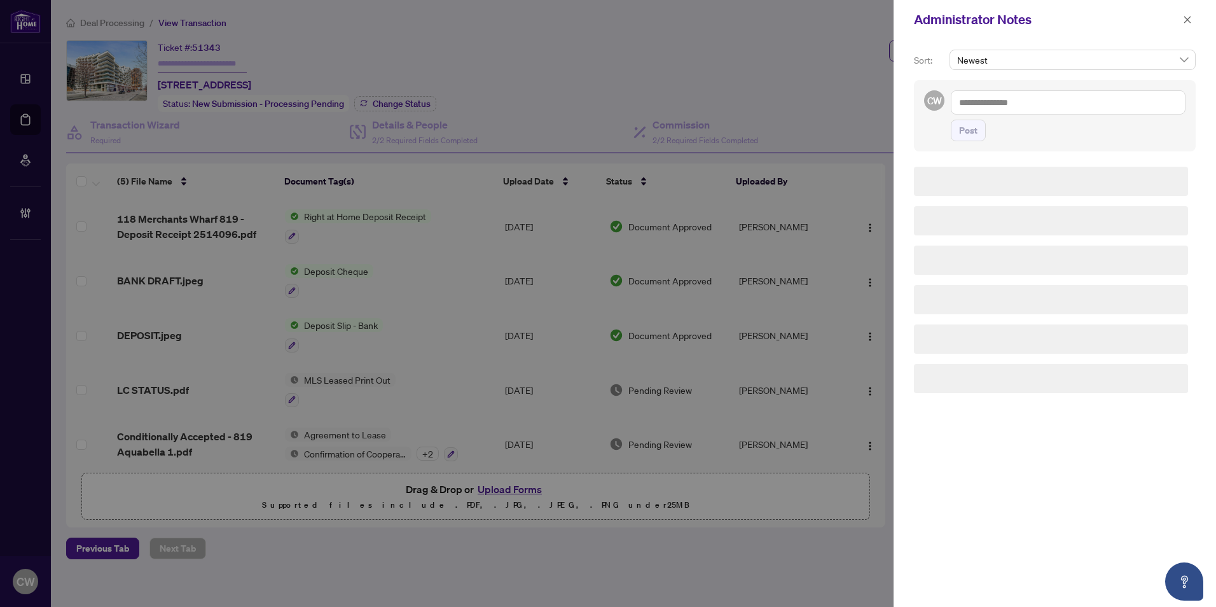
click at [1059, 102] on textarea at bounding box center [1068, 102] width 235 height 24
paste textarea "**********"
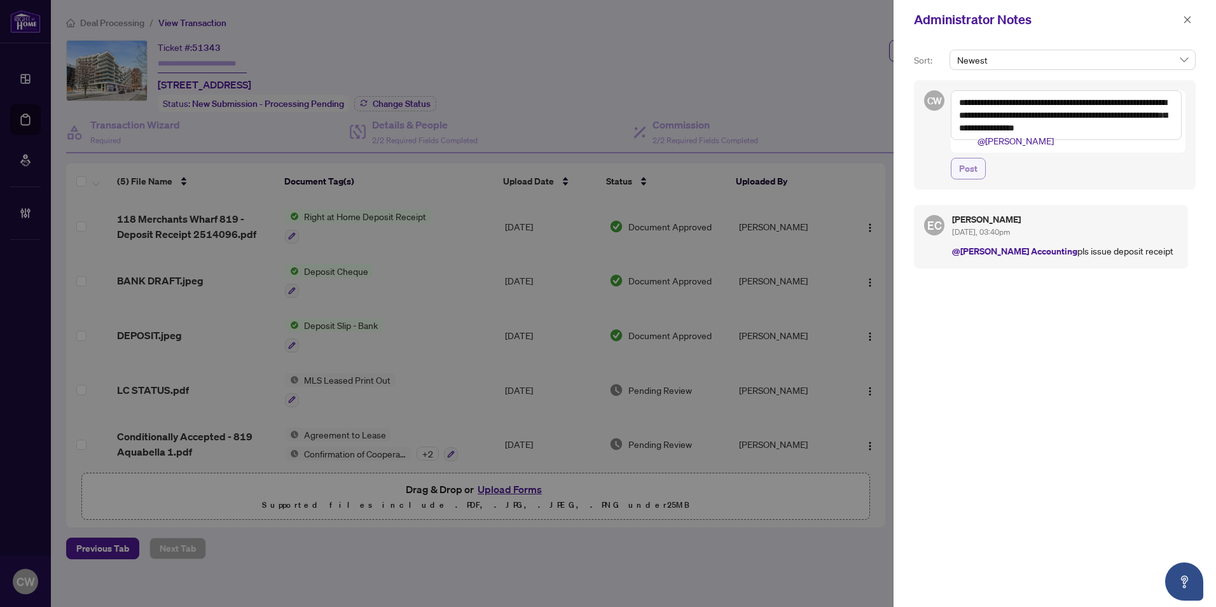
type textarea "**********"
click at [964, 158] on span "Post" at bounding box center [968, 168] width 18 height 20
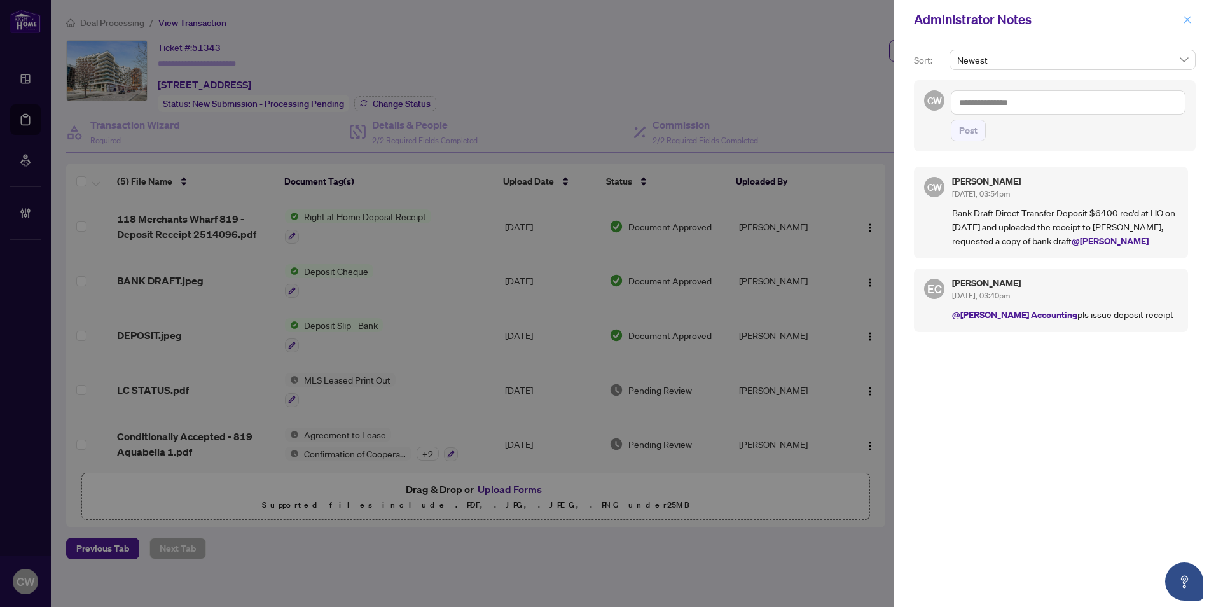
click at [1184, 19] on icon "close" at bounding box center [1187, 19] width 9 height 9
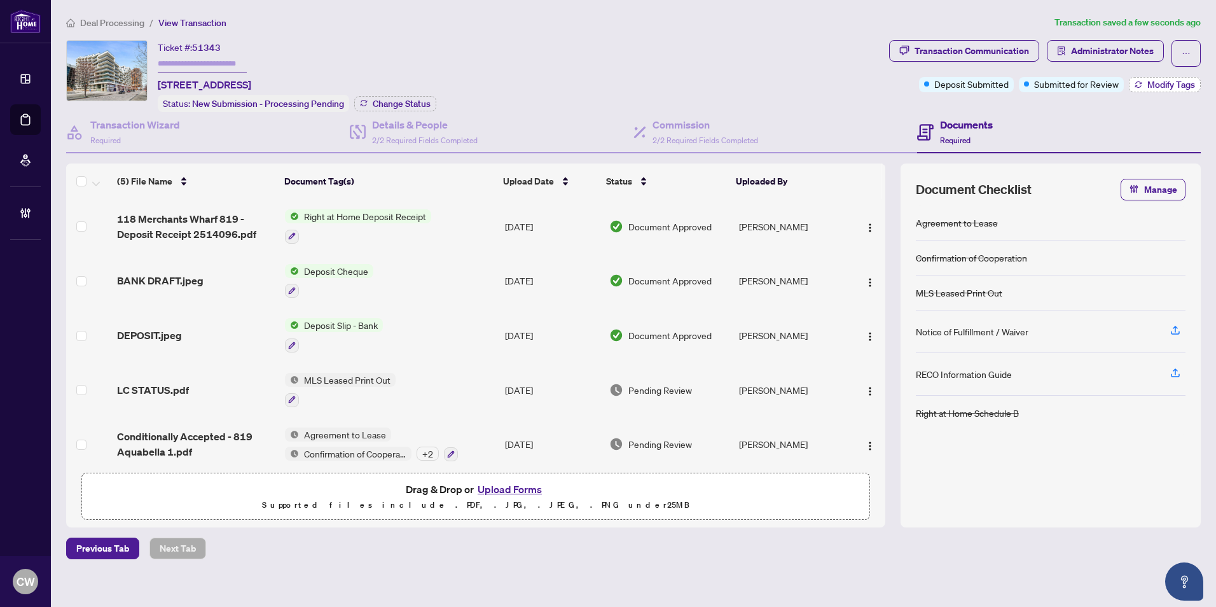
click at [1154, 83] on span "Modify Tags" at bounding box center [1171, 84] width 48 height 9
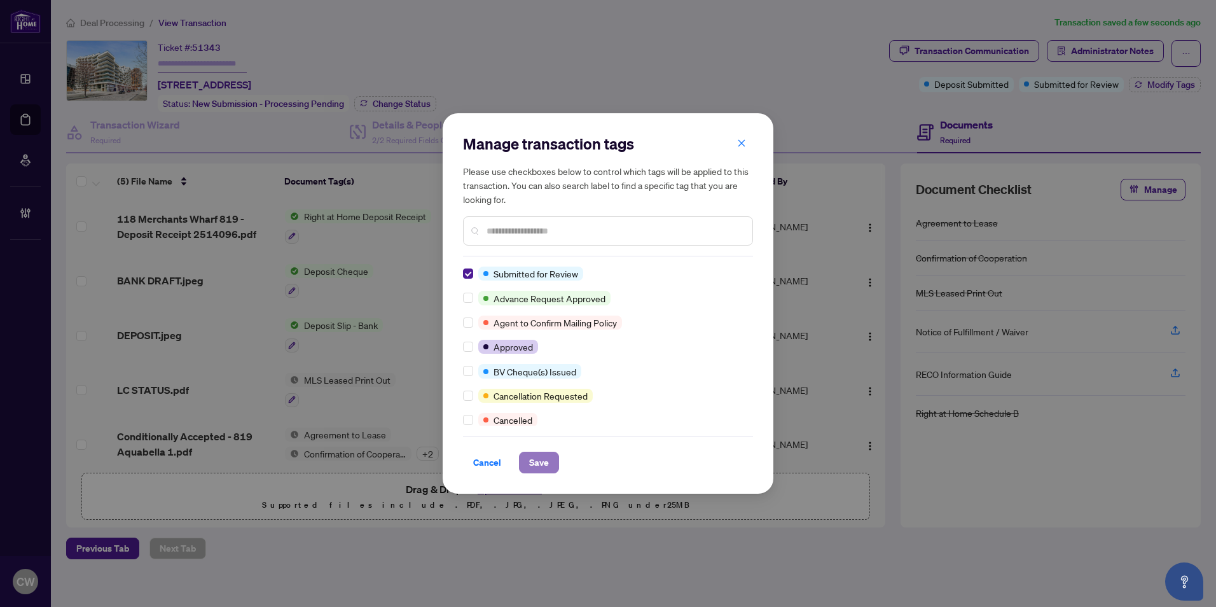
click at [535, 461] on span "Save" at bounding box center [539, 462] width 20 height 20
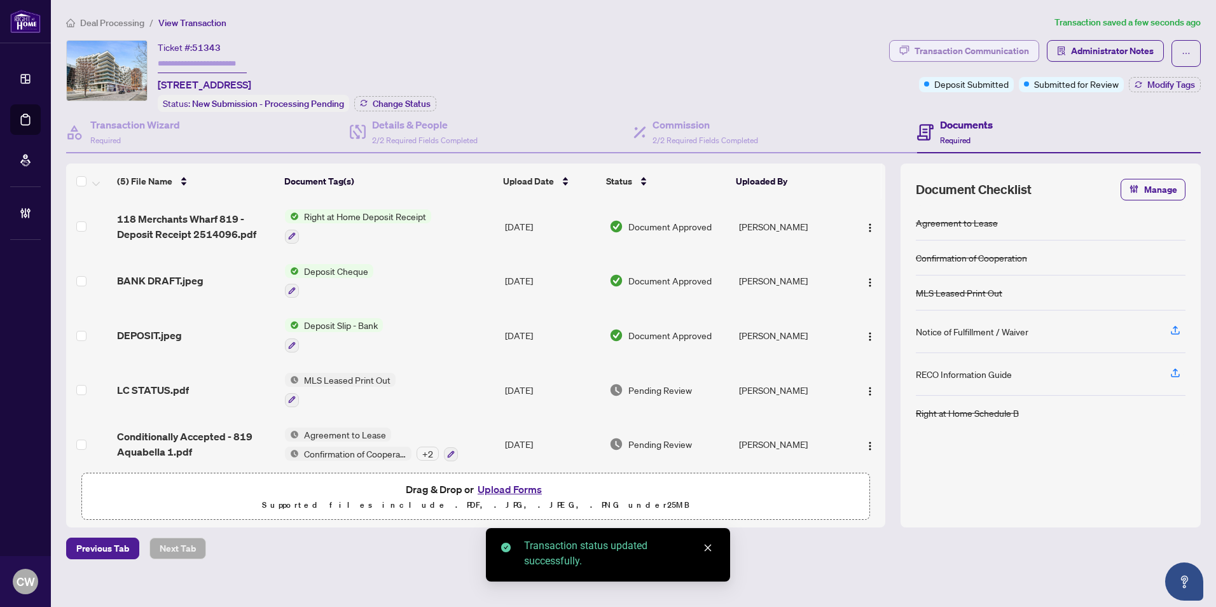
click at [1005, 48] on div "Transaction Communication" at bounding box center [971, 51] width 114 height 20
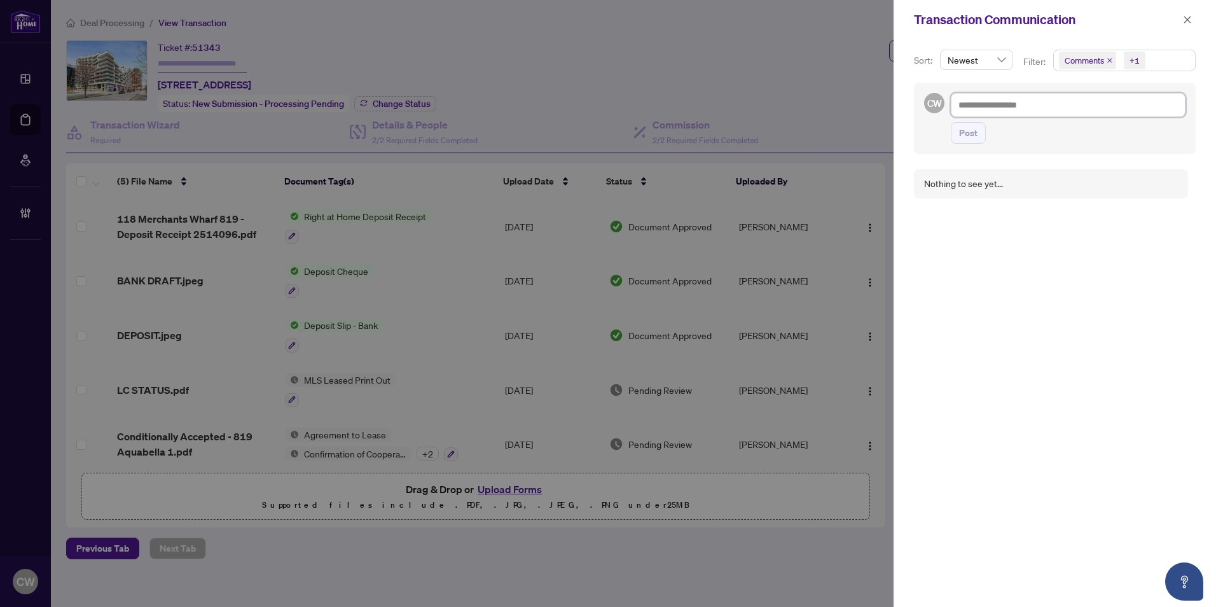
click at [998, 107] on textarea at bounding box center [1068, 105] width 235 height 24
paste textarea "**********"
type textarea "**********"
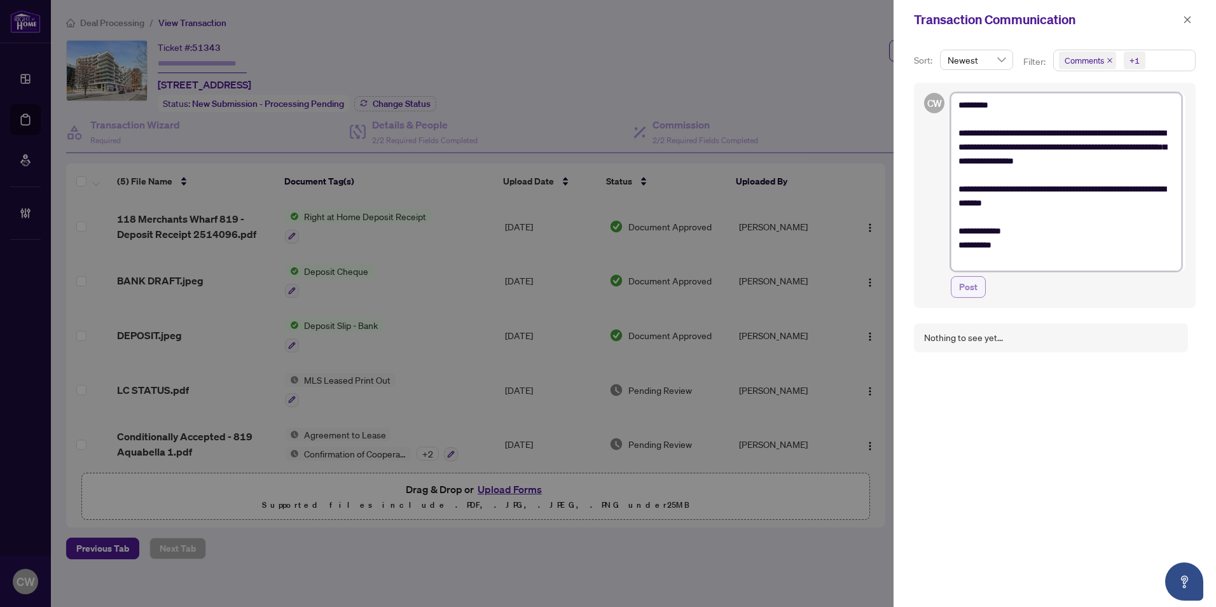
type textarea "**********"
click at [972, 289] on span "Post" at bounding box center [968, 287] width 18 height 20
type textarea "**********"
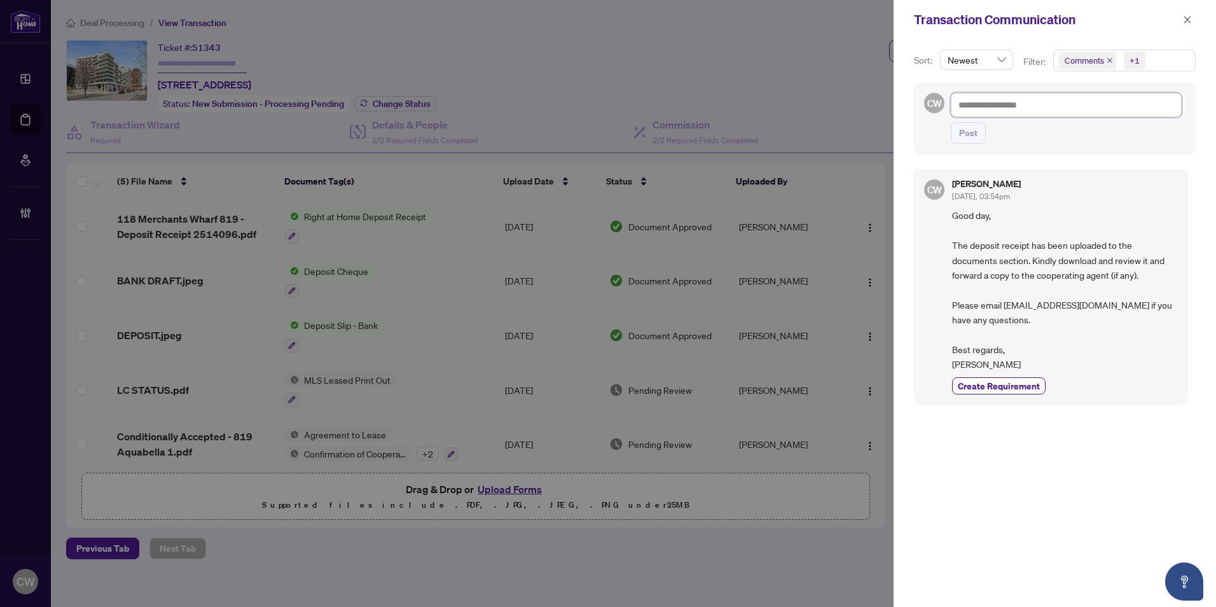
click at [1002, 95] on textarea at bounding box center [1066, 105] width 231 height 24
paste textarea "**********"
type textarea "**********"
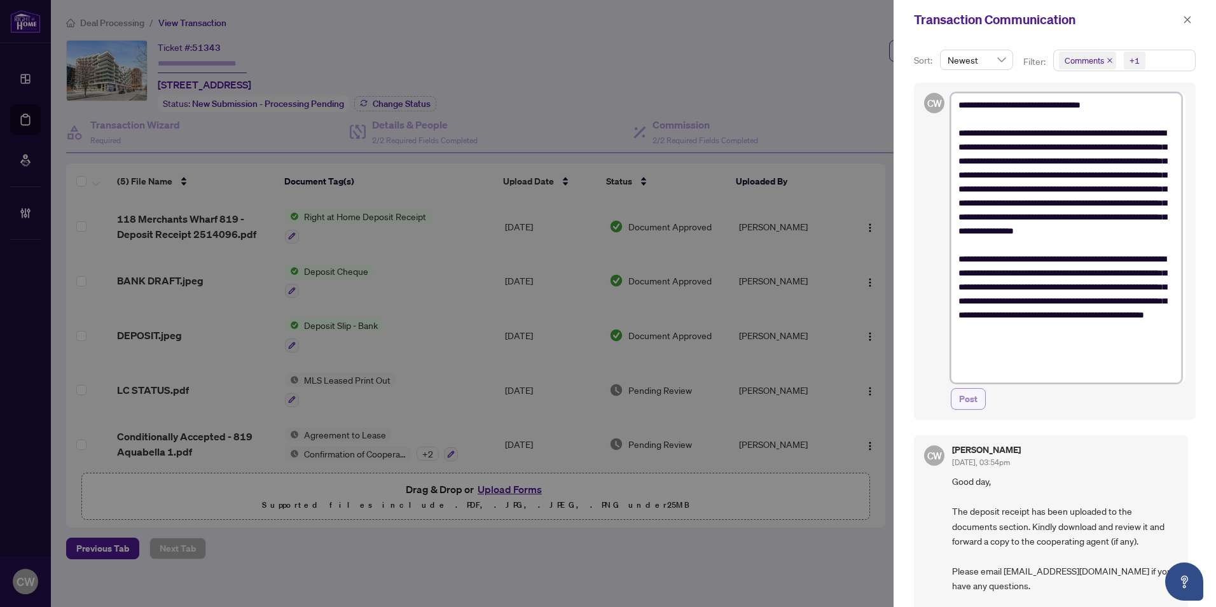
type textarea "**********"
click at [970, 399] on span "Post" at bounding box center [968, 399] width 18 height 20
type textarea "**********"
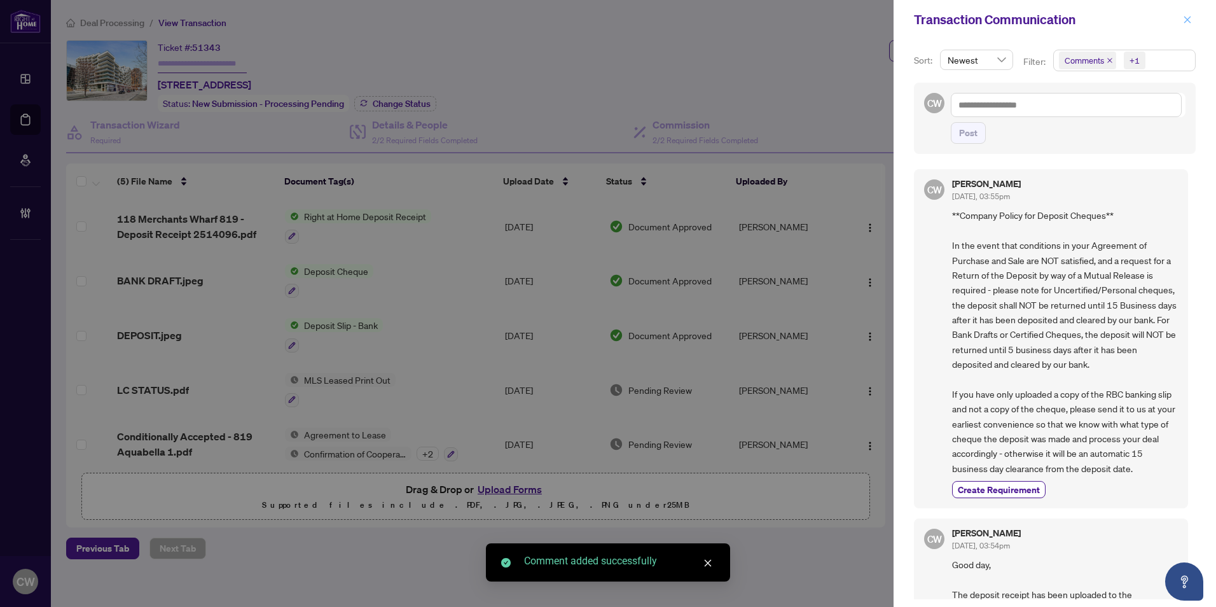
click at [1185, 18] on icon "close" at bounding box center [1187, 19] width 9 height 9
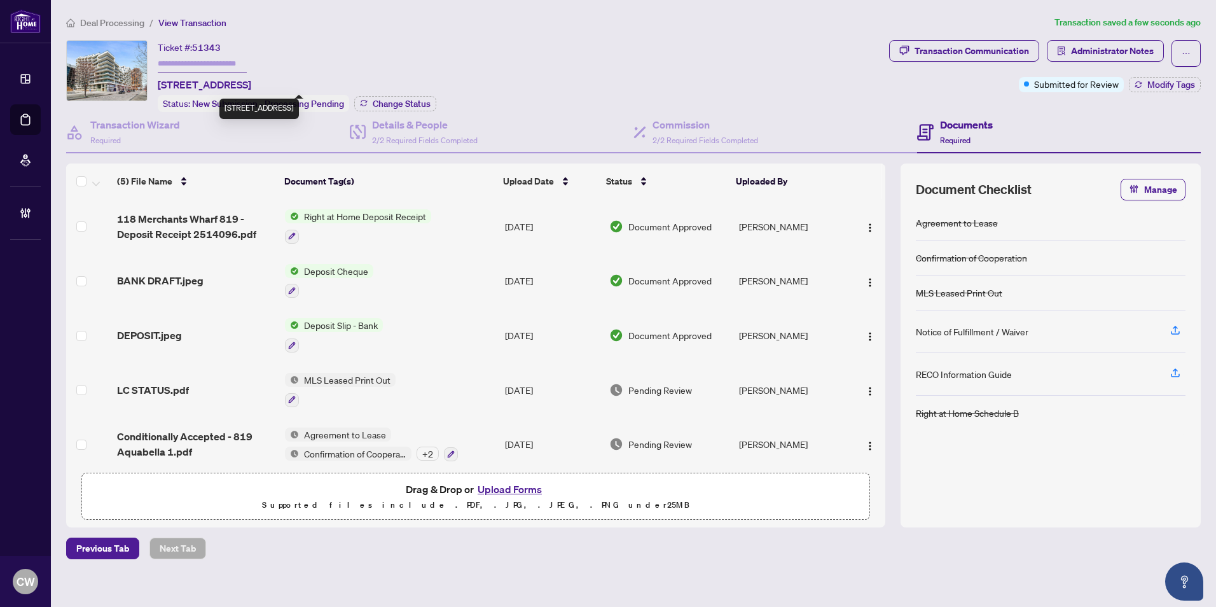
drag, startPoint x: 178, startPoint y: 82, endPoint x: 247, endPoint y: 85, distance: 69.4
click at [247, 85] on span "819-118 Merchants Wharf, Toronto, Ontario M5A 0L3, Canada" at bounding box center [204, 84] width 93 height 15
copy span "-118 Merchants"
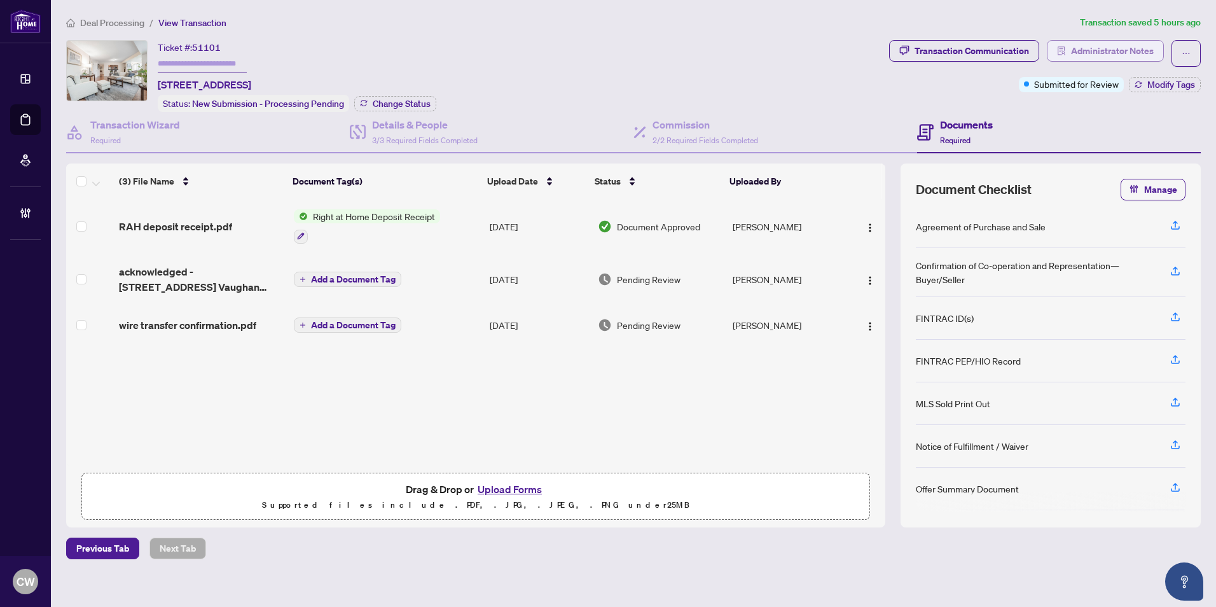
click at [1105, 55] on span "Administrator Notes" at bounding box center [1112, 51] width 83 height 20
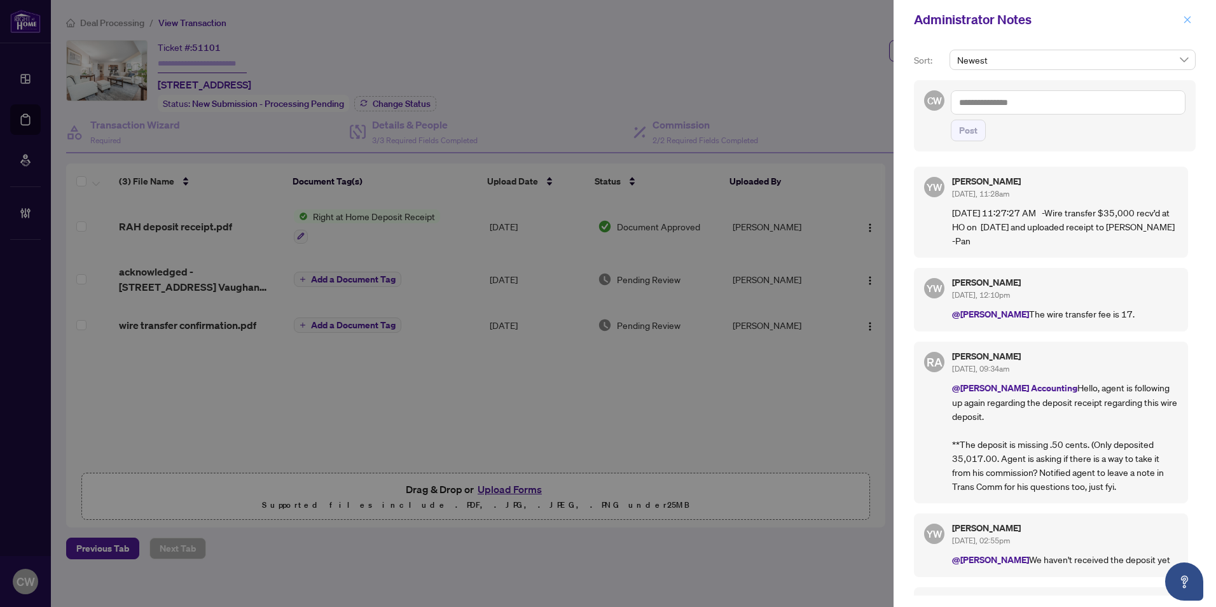
click at [1187, 22] on icon "close" at bounding box center [1187, 19] width 9 height 9
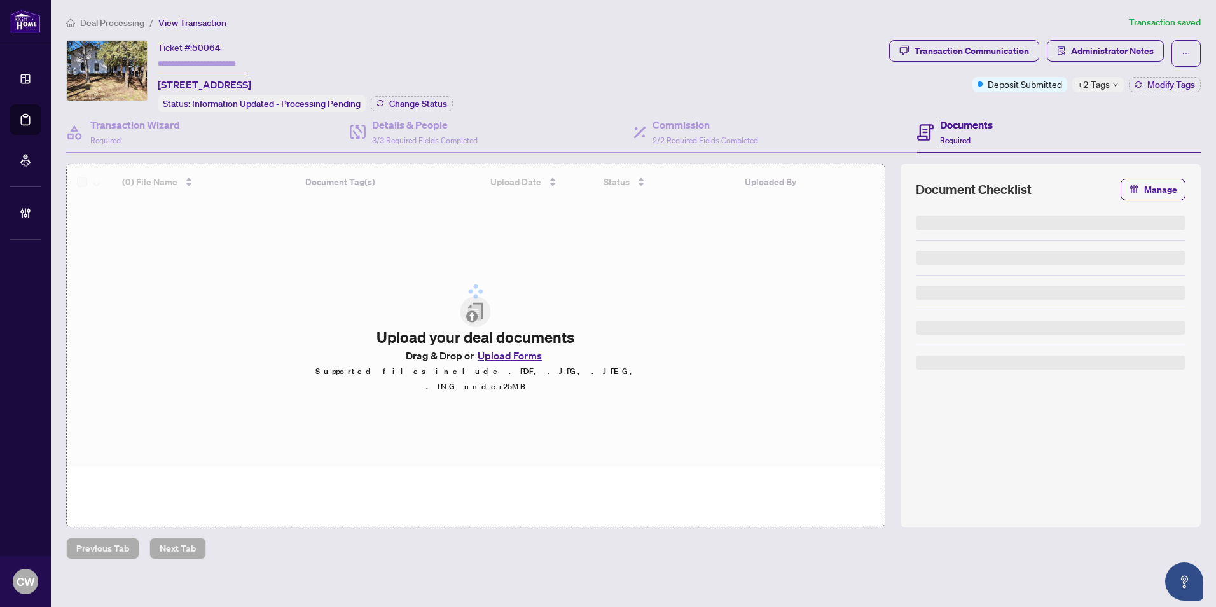
type input "**********"
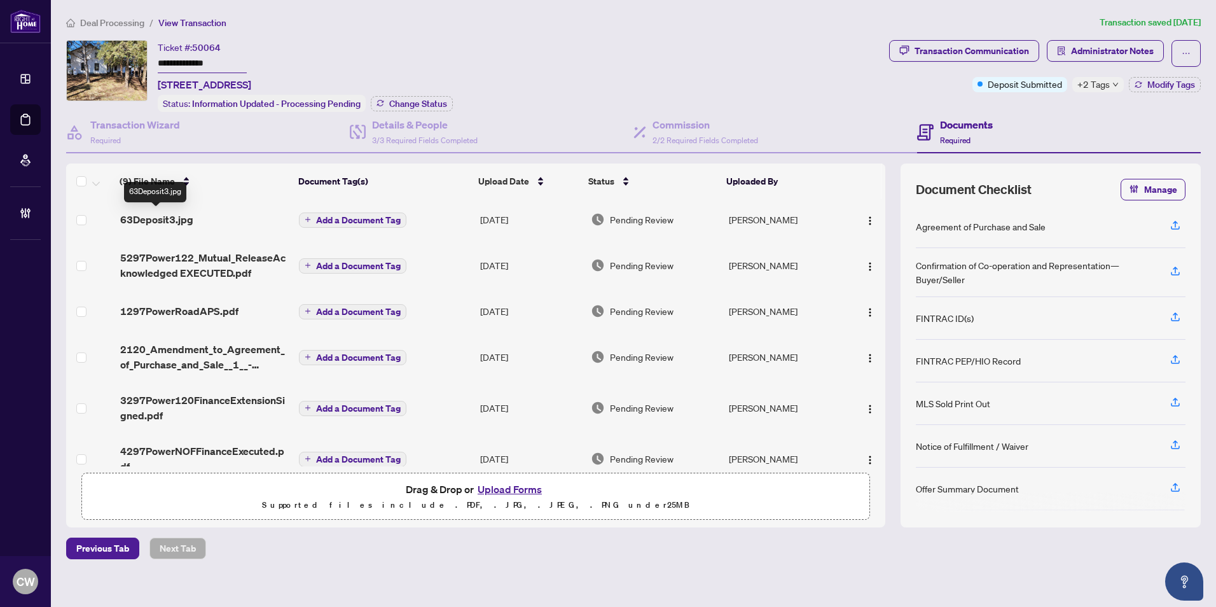
click at [156, 217] on span "63Deposit3.jpg" at bounding box center [156, 219] width 73 height 15
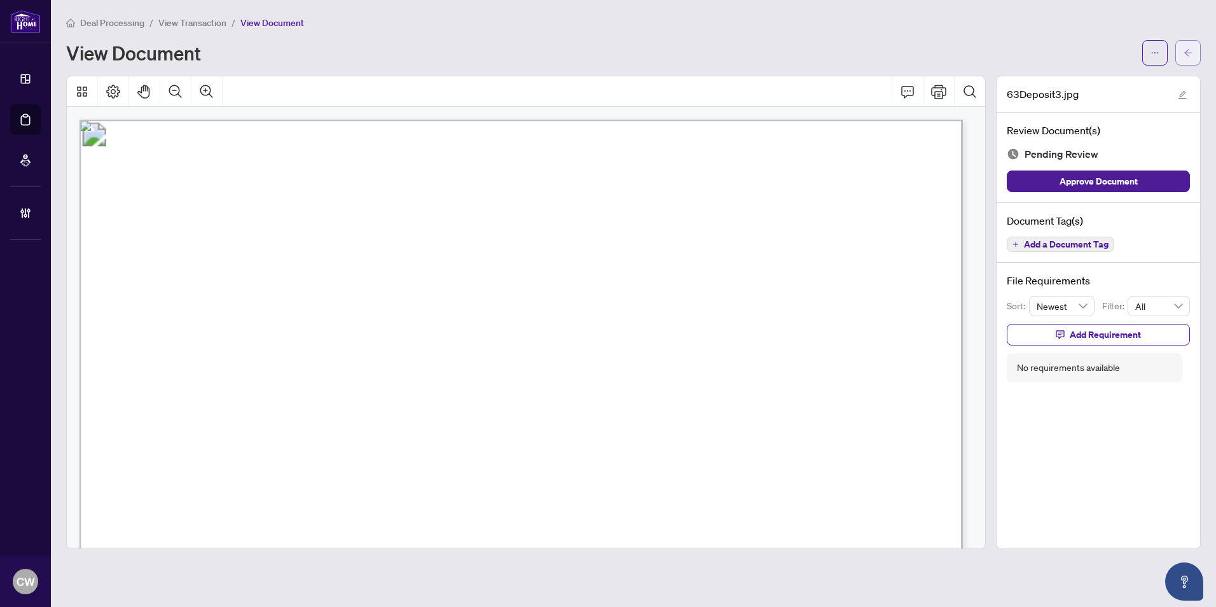
click at [1183, 60] on span "button" at bounding box center [1187, 53] width 9 height 20
